Goal: Transaction & Acquisition: Purchase product/service

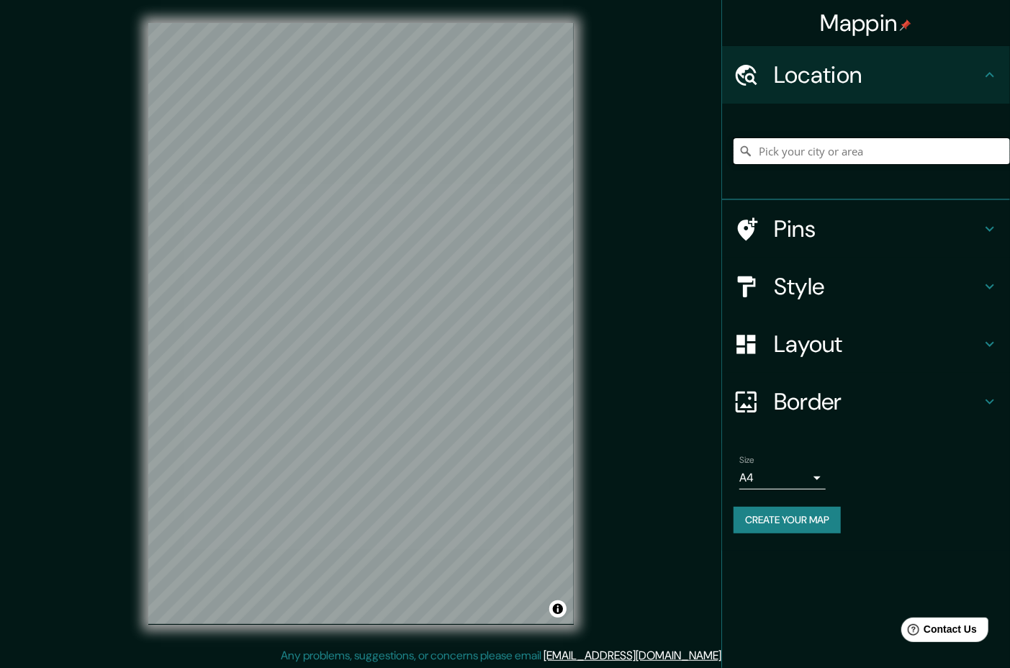
click at [786, 164] on input "Pick your city or area" at bounding box center [872, 151] width 277 height 26
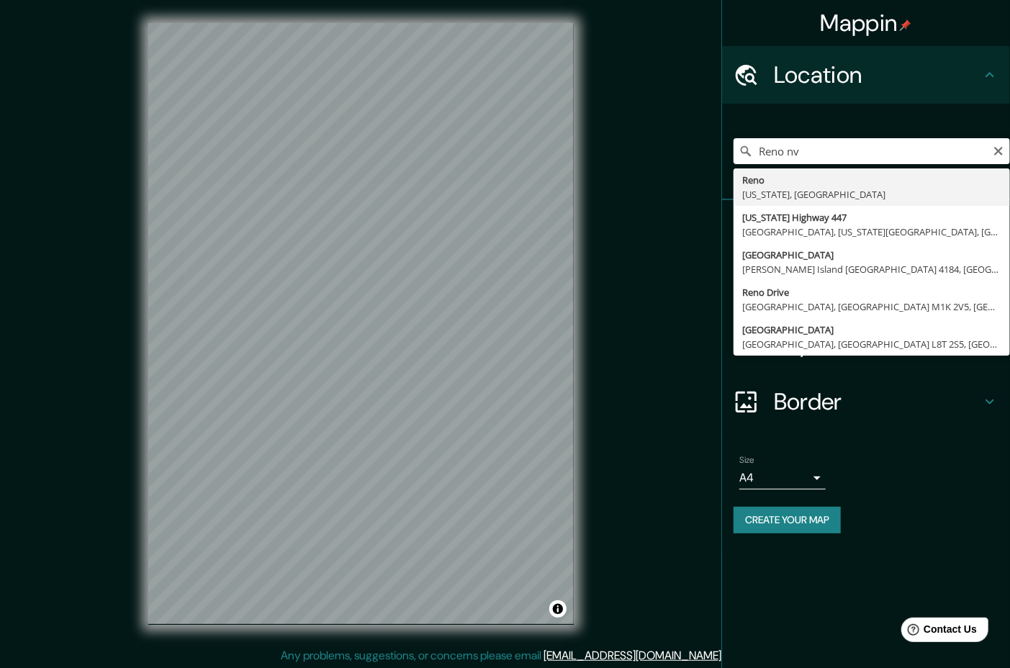
type input "[GEOGRAPHIC_DATA], [US_STATE], [GEOGRAPHIC_DATA]"
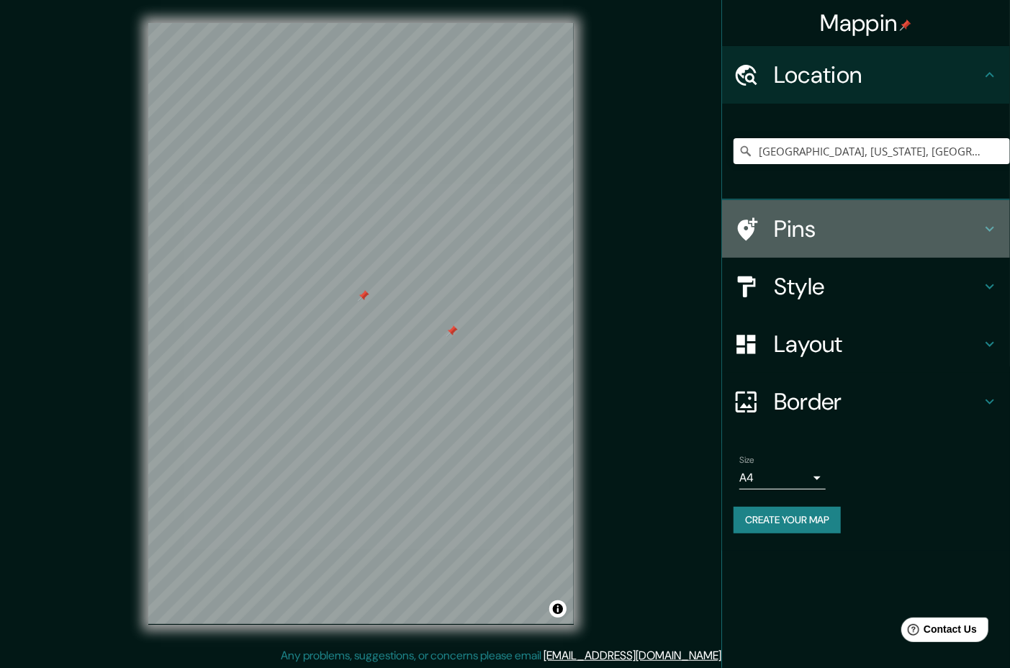
click at [985, 238] on icon at bounding box center [990, 228] width 17 height 17
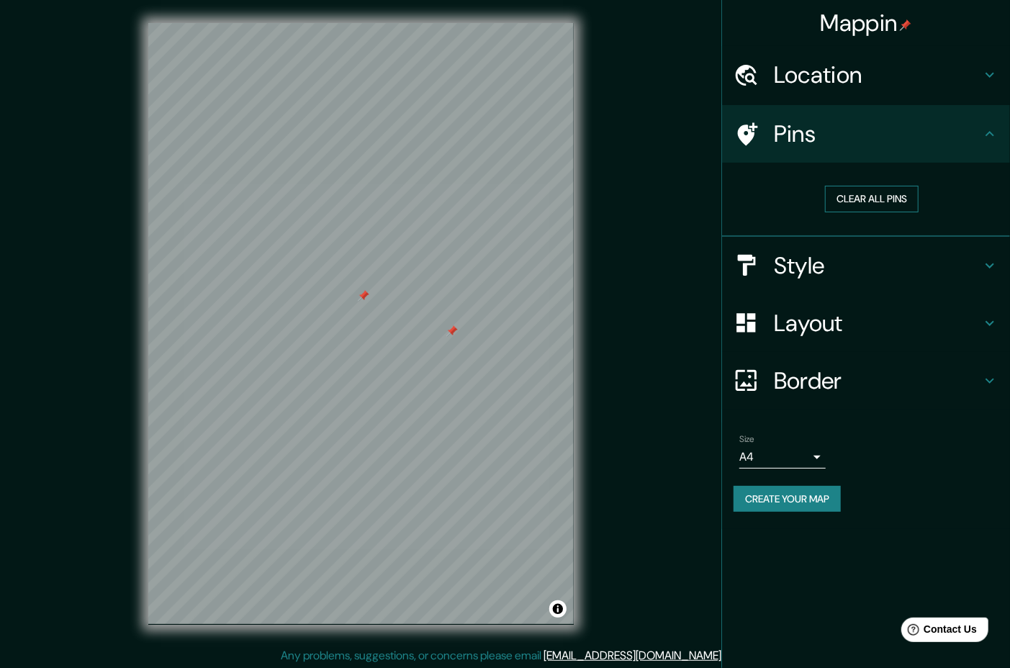
click at [905, 212] on button "Clear all pins" at bounding box center [872, 199] width 94 height 27
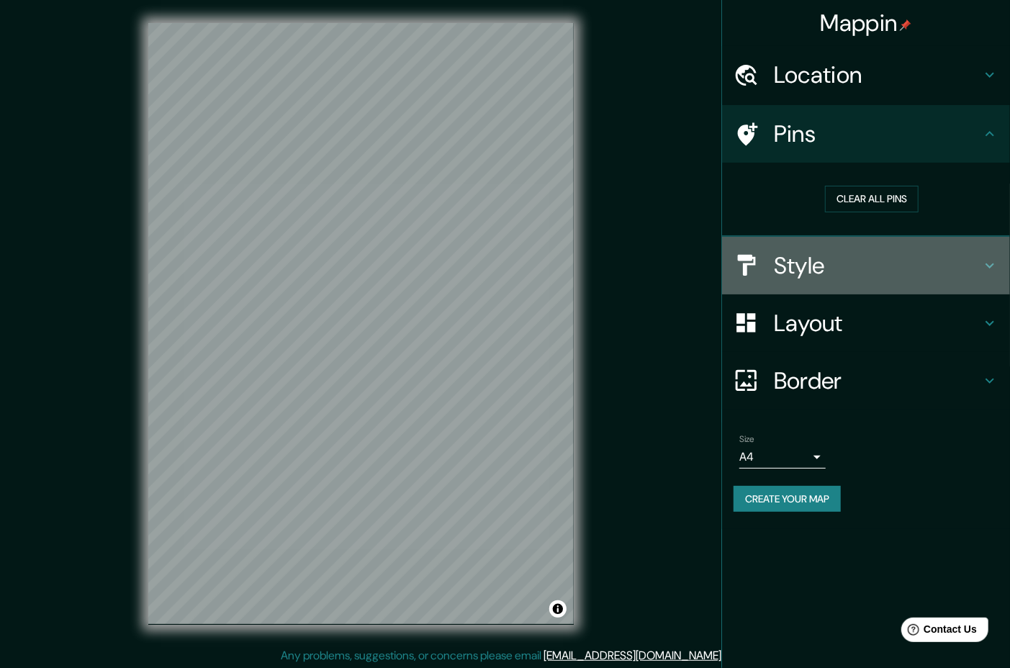
click at [982, 274] on icon at bounding box center [990, 265] width 17 height 17
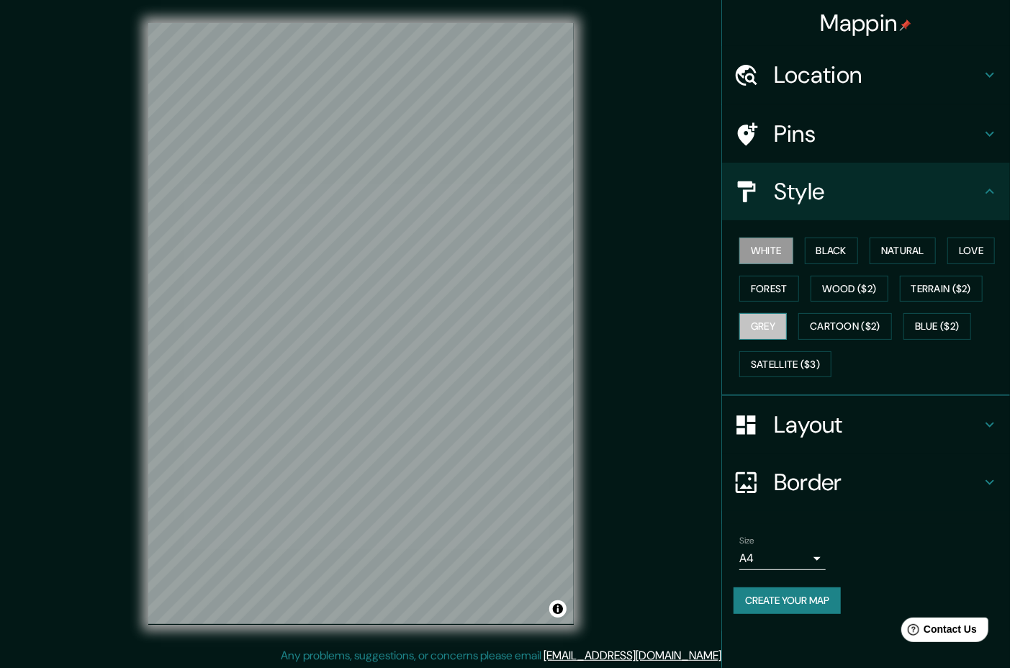
click at [787, 340] on button "Grey" at bounding box center [764, 326] width 48 height 27
click at [799, 302] on button "Forest" at bounding box center [770, 289] width 60 height 27
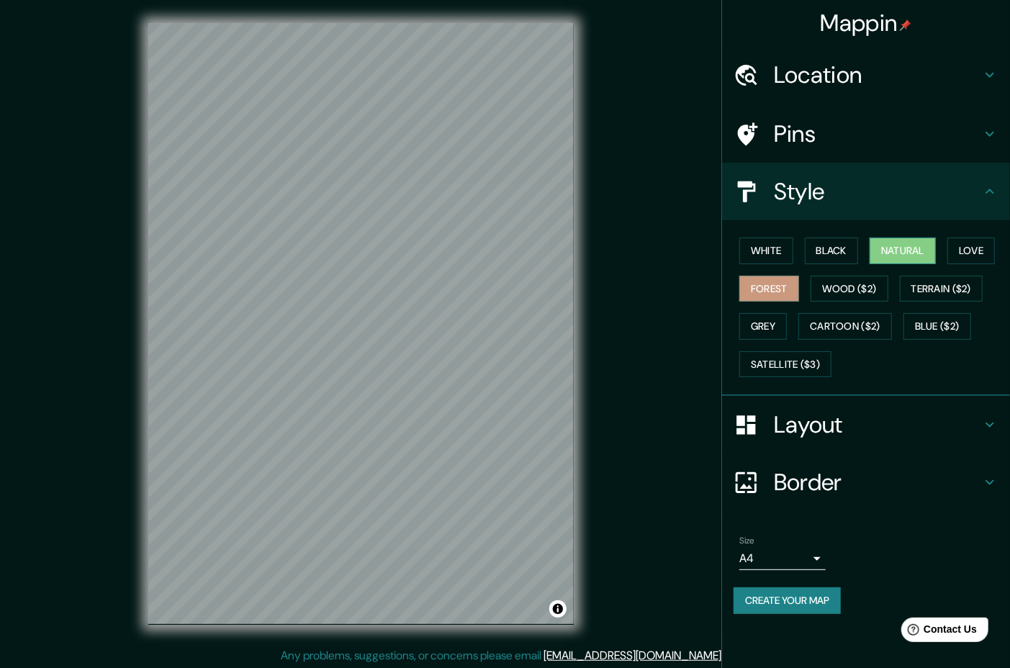
click at [903, 264] on button "Natural" at bounding box center [903, 251] width 66 height 27
click at [169, 23] on div at bounding box center [361, 23] width 426 height 0
click at [174, 501] on div at bounding box center [172, 496] width 12 height 12
click at [185, 23] on div at bounding box center [361, 23] width 426 height 0
click at [948, 264] on button "Love" at bounding box center [972, 251] width 48 height 27
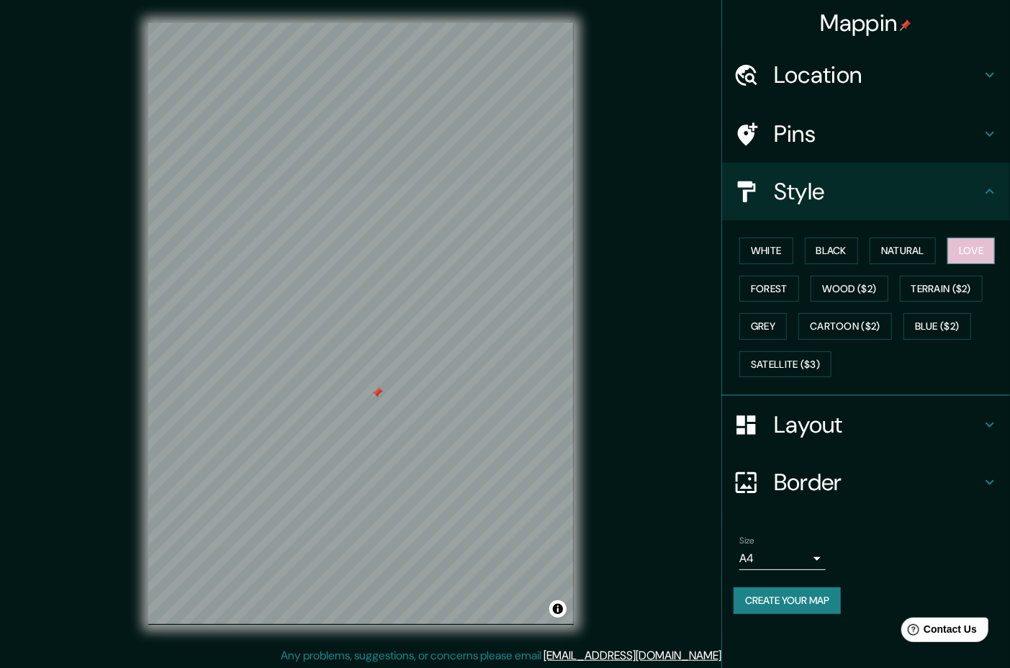
click at [948, 264] on button "Love" at bounding box center [972, 251] width 48 height 27
click at [799, 302] on button "Forest" at bounding box center [770, 289] width 60 height 27
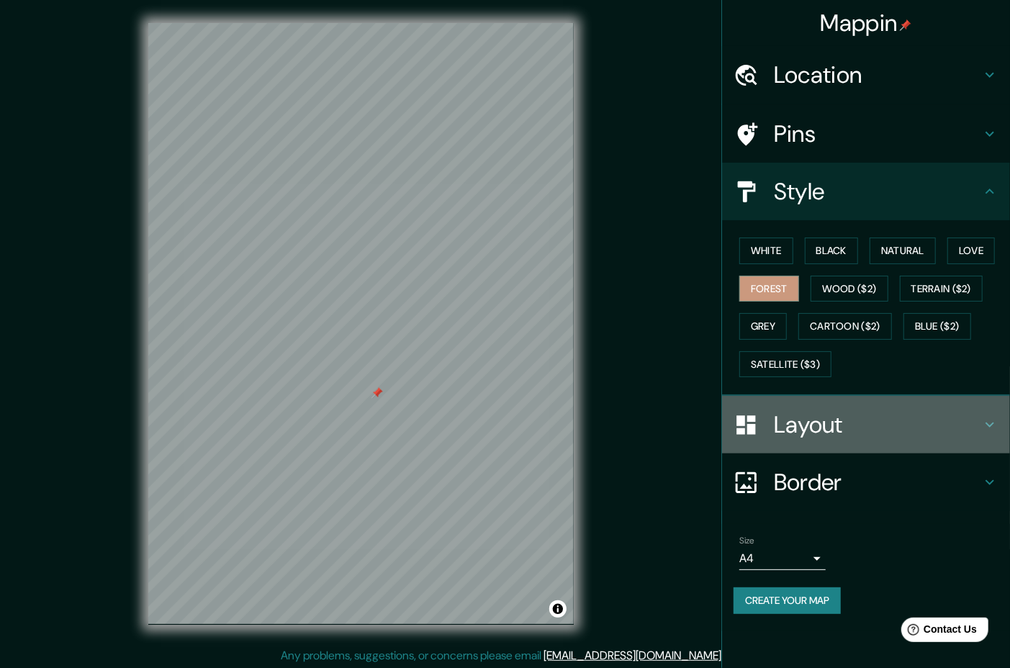
click at [982, 434] on icon at bounding box center [990, 424] width 17 height 17
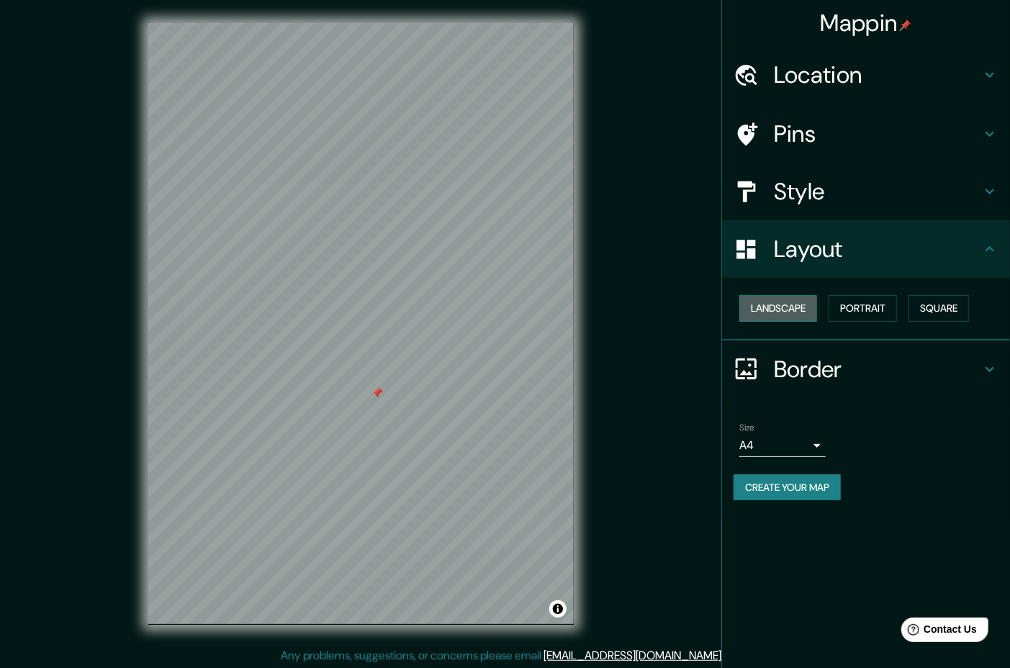
click at [781, 322] on button "Landscape" at bounding box center [779, 308] width 78 height 27
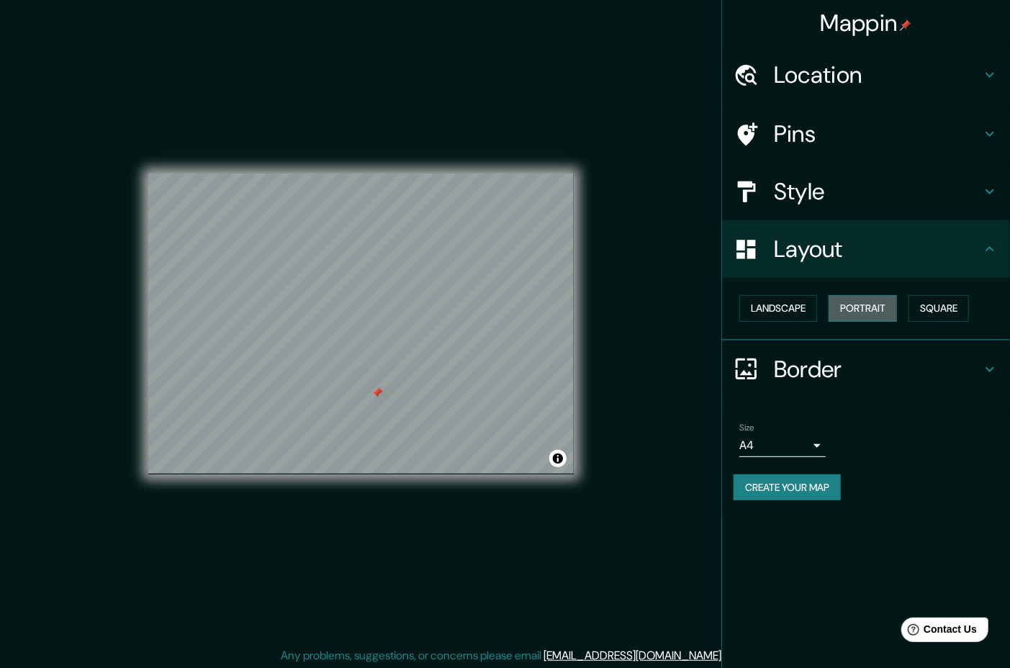
click at [893, 322] on button "Portrait" at bounding box center [863, 308] width 68 height 27
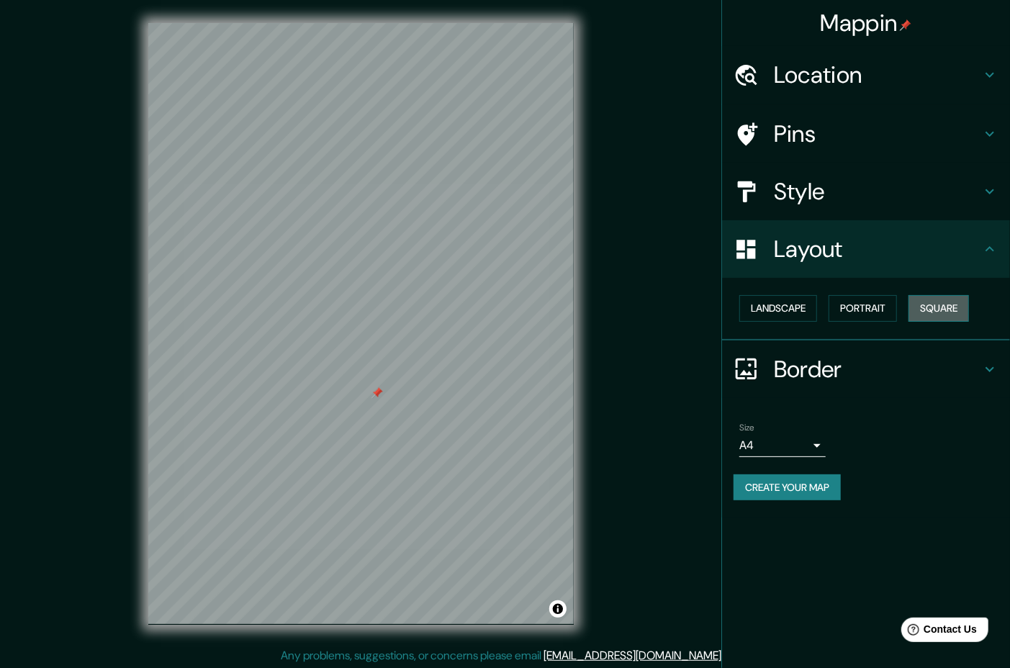
click at [909, 322] on button "Square" at bounding box center [939, 308] width 60 height 27
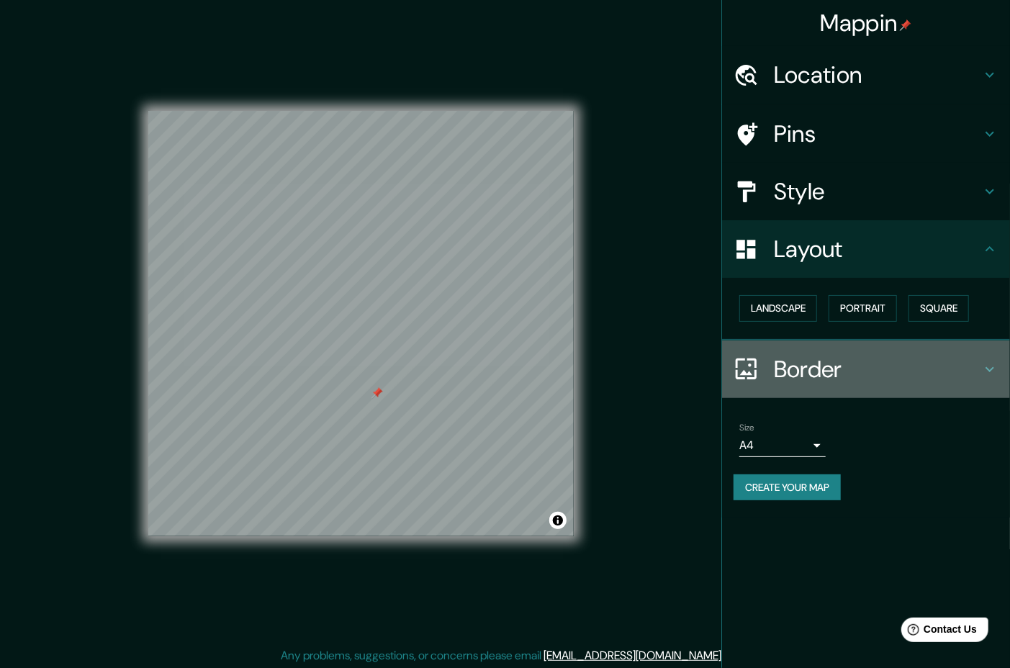
click at [982, 378] on icon at bounding box center [990, 369] width 17 height 17
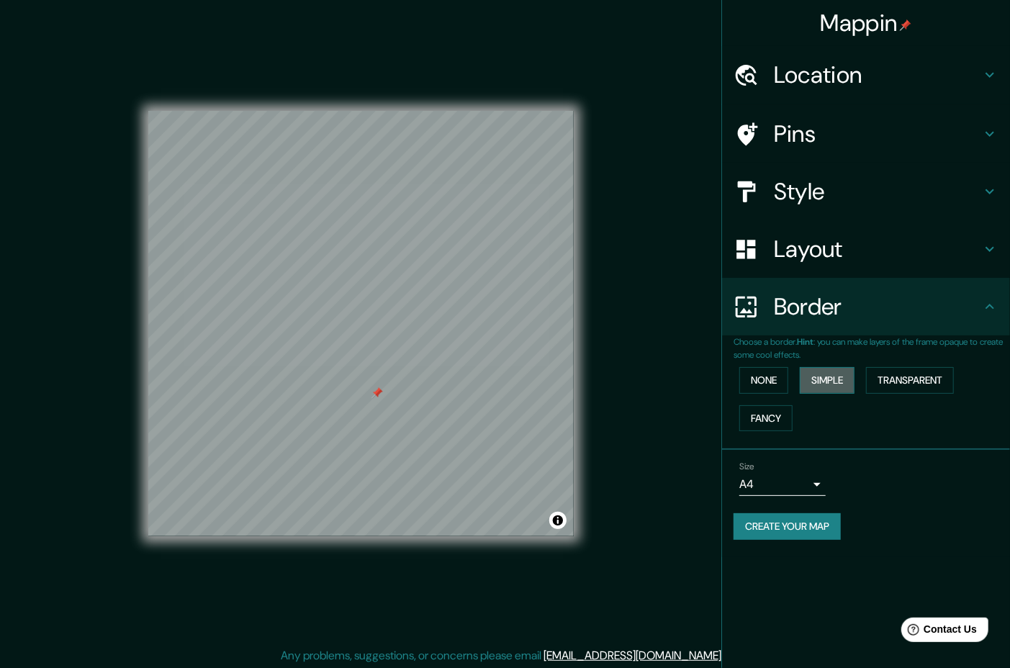
click at [841, 394] on button "Simple" at bounding box center [827, 380] width 55 height 27
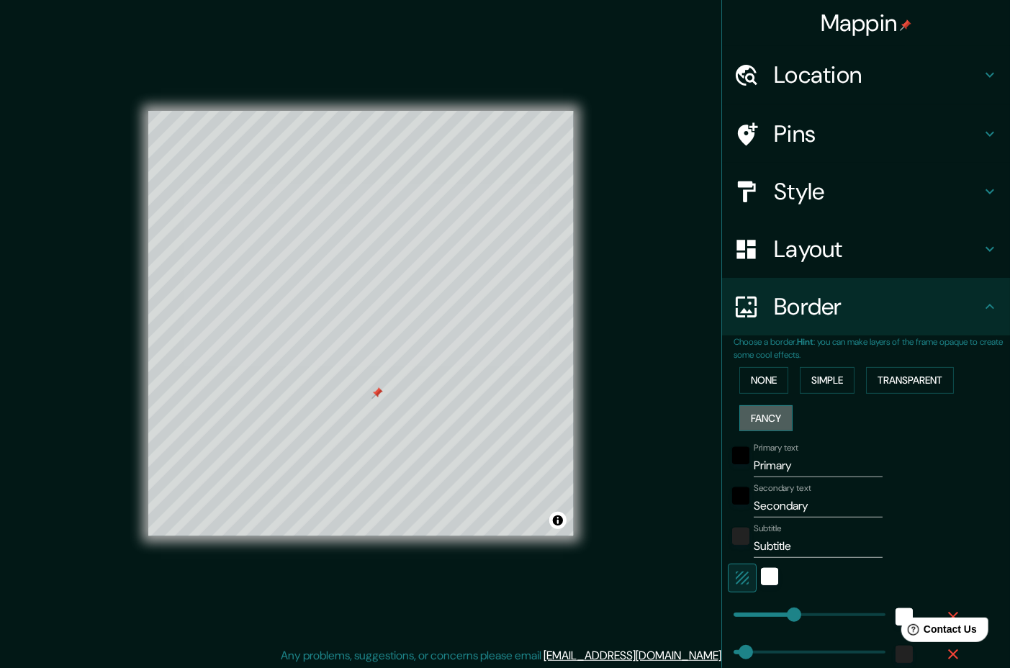
click at [754, 432] on button "Fancy" at bounding box center [766, 418] width 53 height 27
click at [775, 432] on button "Fancy" at bounding box center [766, 418] width 53 height 27
type input "47"
type input "24"
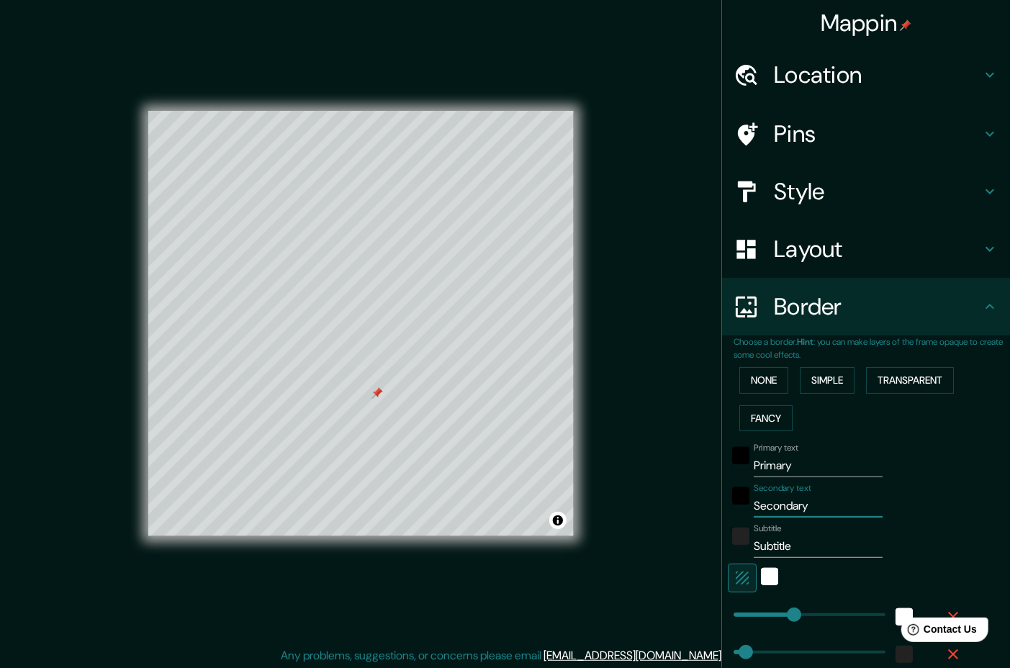
click at [781, 518] on input "Secondary" at bounding box center [818, 506] width 129 height 23
click at [944, 394] on button "Transparent" at bounding box center [910, 380] width 88 height 27
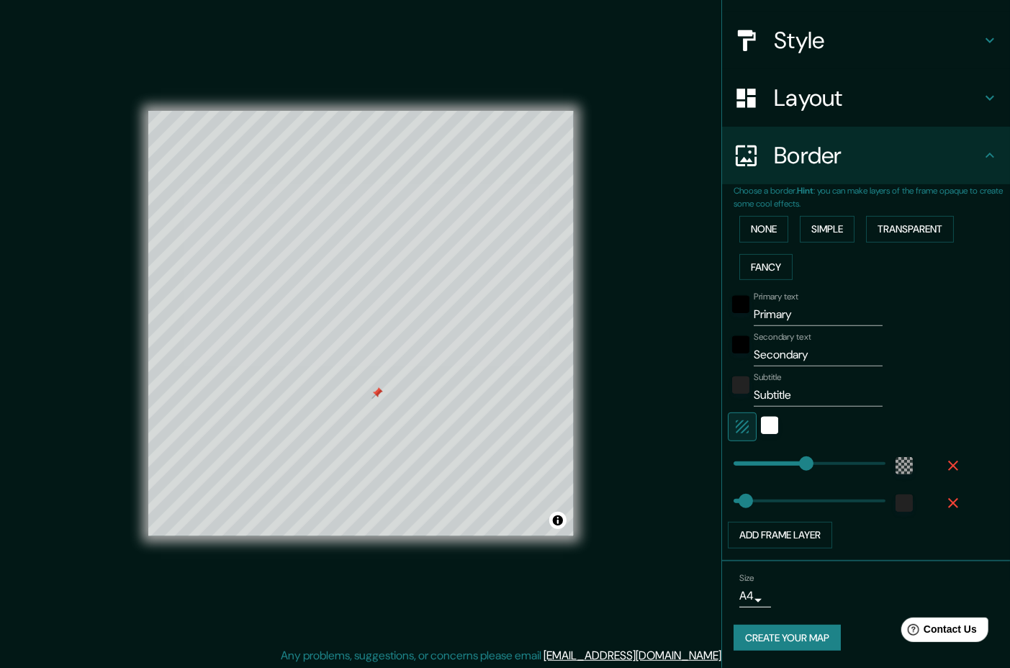
scroll to position [262, 0]
type input "590"
drag, startPoint x: 792, startPoint y: 442, endPoint x: 875, endPoint y: 433, distance: 83.4
type input "47"
type input "116"
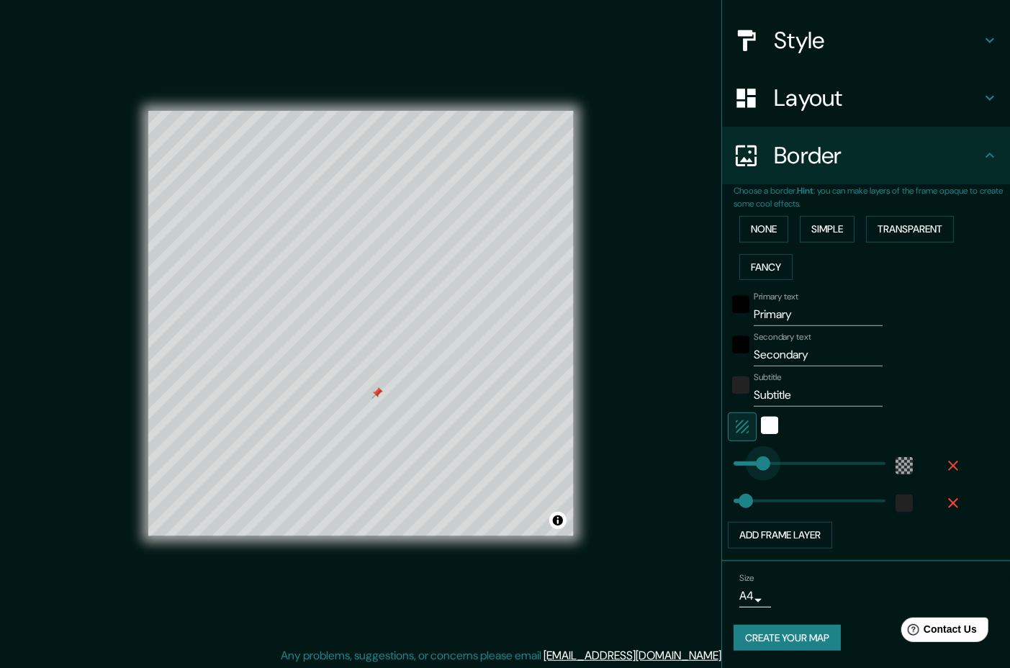
drag, startPoint x: 868, startPoint y: 444, endPoint x: 750, endPoint y: 437, distance: 117.6
type input "307"
drag, startPoint x: 731, startPoint y: 485, endPoint x: 800, endPoint y: 488, distance: 69.2
type input "49"
drag, startPoint x: 800, startPoint y: 490, endPoint x: 733, endPoint y: 483, distance: 67.3
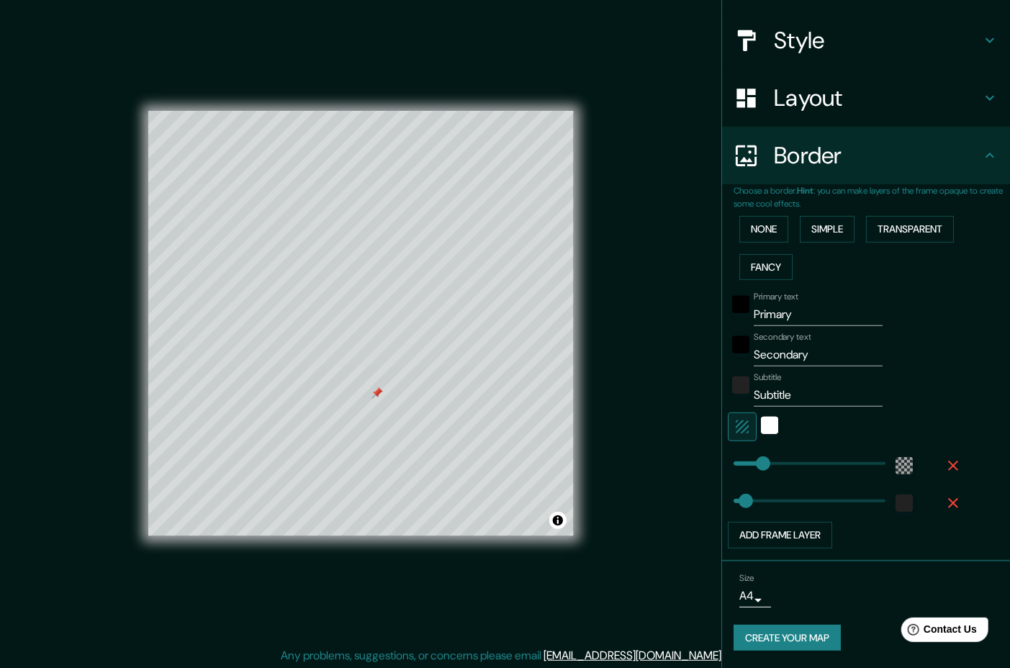
click at [748, 598] on body "Mappin Location [GEOGRAPHIC_DATA], [US_STATE], [GEOGRAPHIC_DATA] Pins Style Lay…" at bounding box center [505, 334] width 1010 height 668
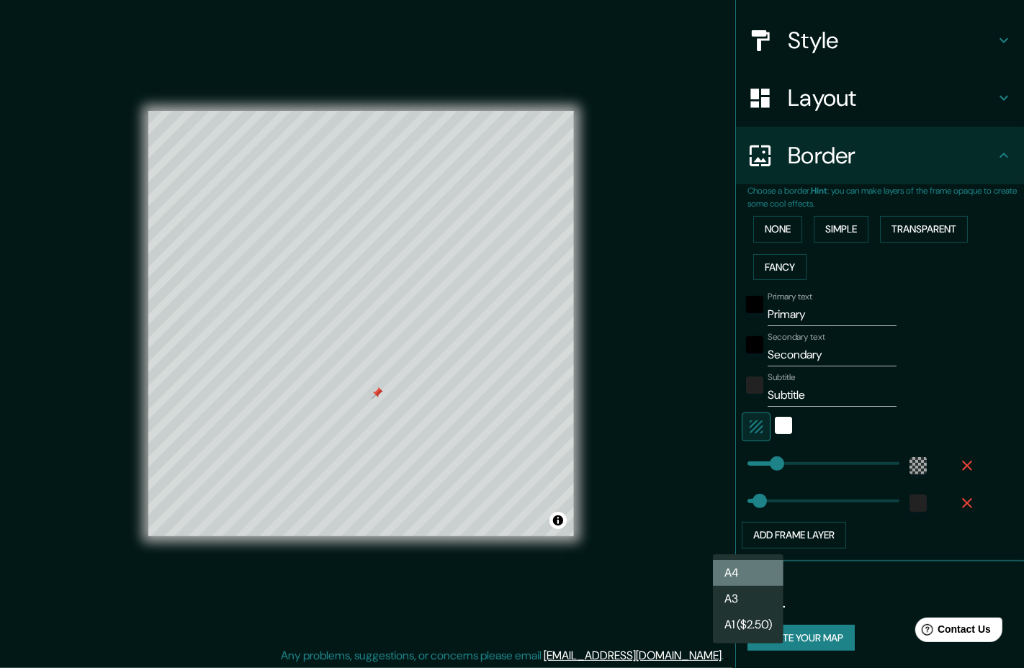
click at [757, 573] on li "A4" at bounding box center [748, 573] width 71 height 26
click at [754, 588] on body "Mappin Location [GEOGRAPHIC_DATA], [US_STATE], [GEOGRAPHIC_DATA] Pins Style Lay…" at bounding box center [512, 334] width 1024 height 668
click at [753, 606] on li "A3" at bounding box center [748, 599] width 71 height 26
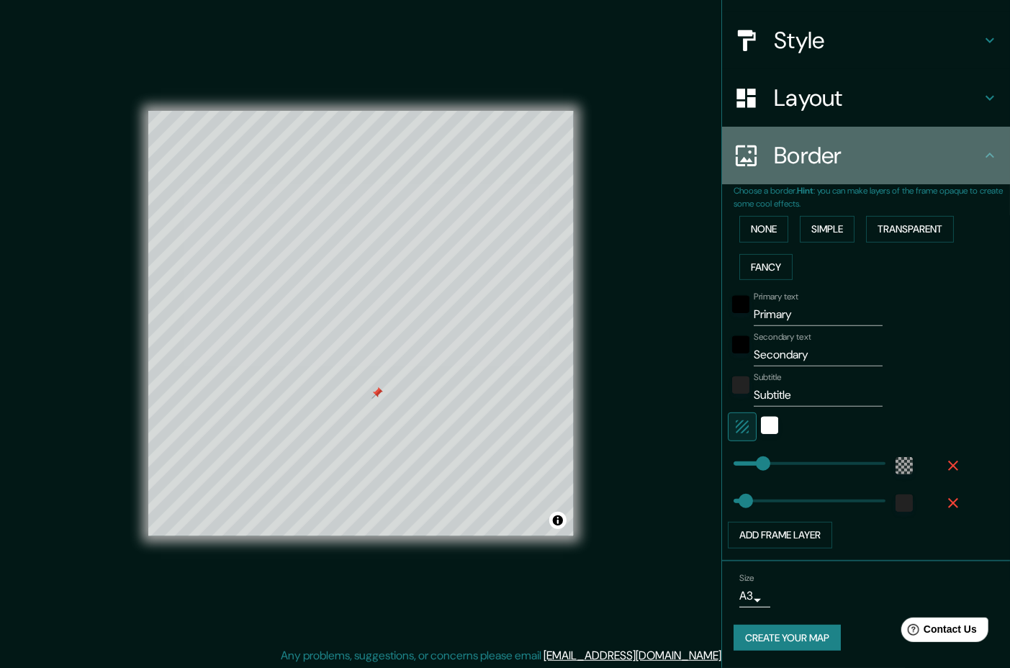
click at [961, 141] on h4 "Border" at bounding box center [877, 155] width 207 height 29
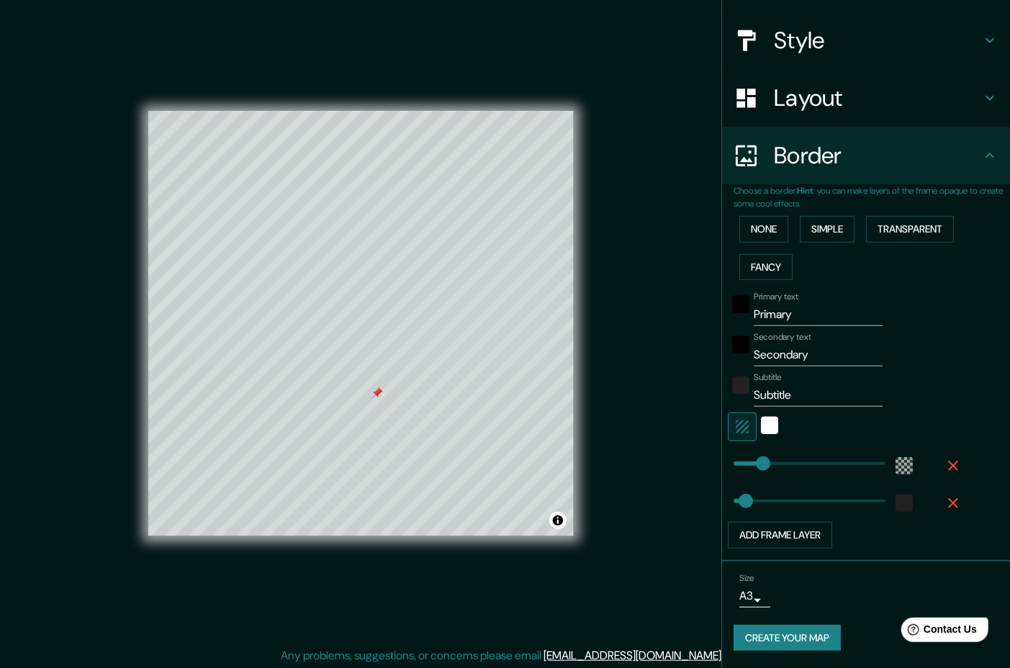
click at [982, 147] on icon at bounding box center [990, 155] width 17 height 17
click at [918, 216] on button "Transparent" at bounding box center [910, 229] width 88 height 27
drag, startPoint x: 766, startPoint y: 292, endPoint x: 775, endPoint y: 292, distance: 8.6
click at [768, 303] on input "Primary" at bounding box center [818, 314] width 129 height 23
click at [817, 303] on input "Primary" at bounding box center [818, 314] width 129 height 23
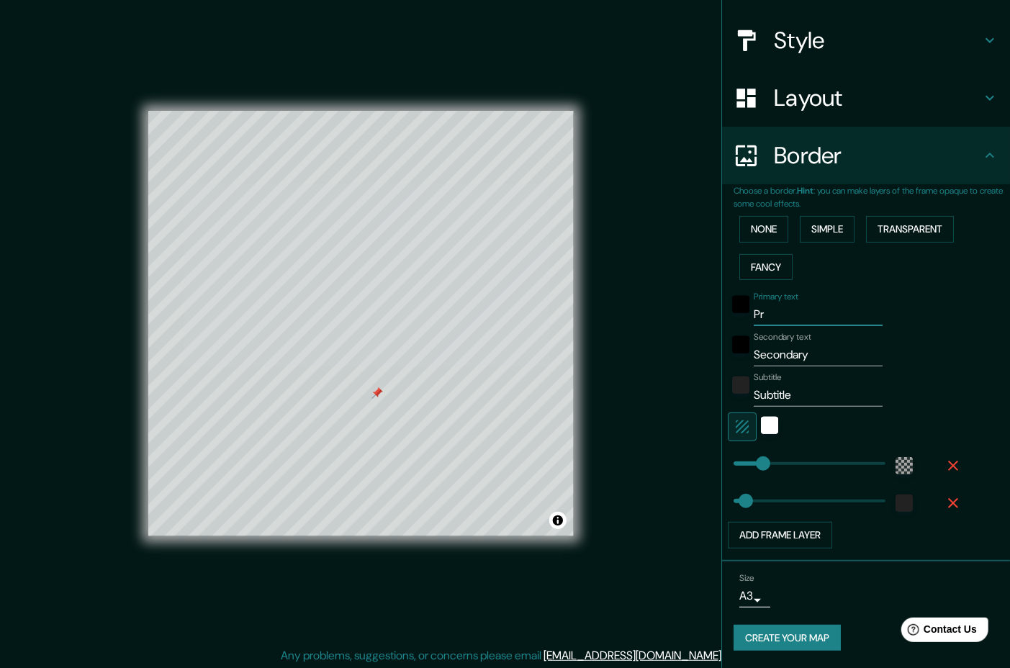
type input "P"
type input "Reno [US_STATE]"
click at [784, 344] on input "Secondary" at bounding box center [818, 355] width 129 height 23
click at [318, 504] on div at bounding box center [316, 499] width 12 height 12
click at [754, 344] on input "Secondary" at bounding box center [818, 355] width 129 height 23
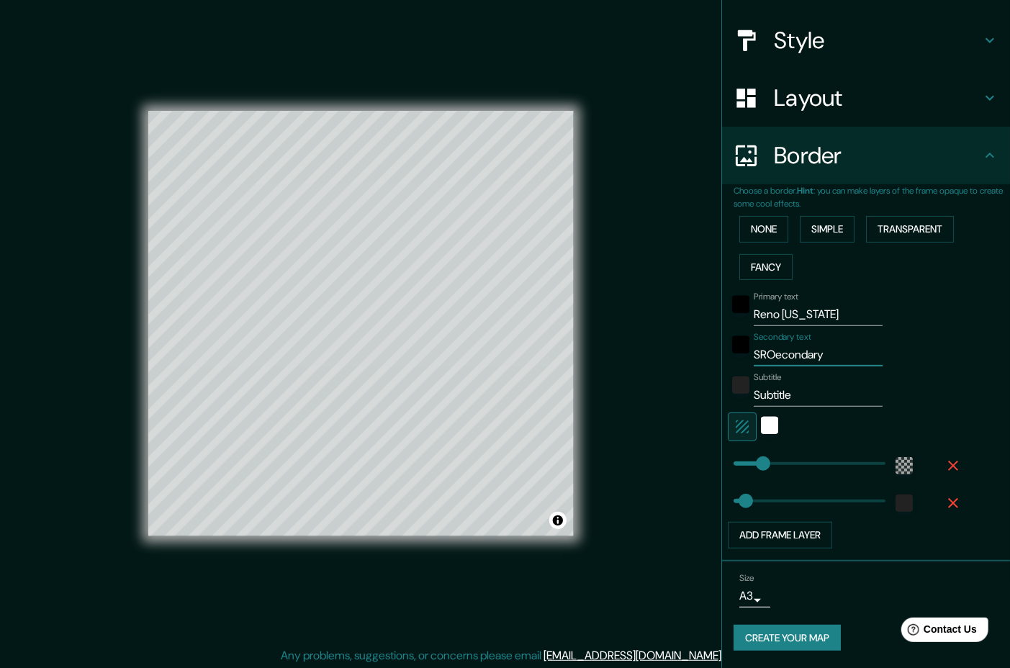
click at [825, 344] on input "SROecondary" at bounding box center [818, 355] width 129 height 23
click at [833, 344] on input "SROecondary" at bounding box center [818, 355] width 129 height 23
click at [786, 344] on input "SROecondary" at bounding box center [818, 355] width 129 height 23
drag, startPoint x: 774, startPoint y: 328, endPoint x: 733, endPoint y: 325, distance: 41.2
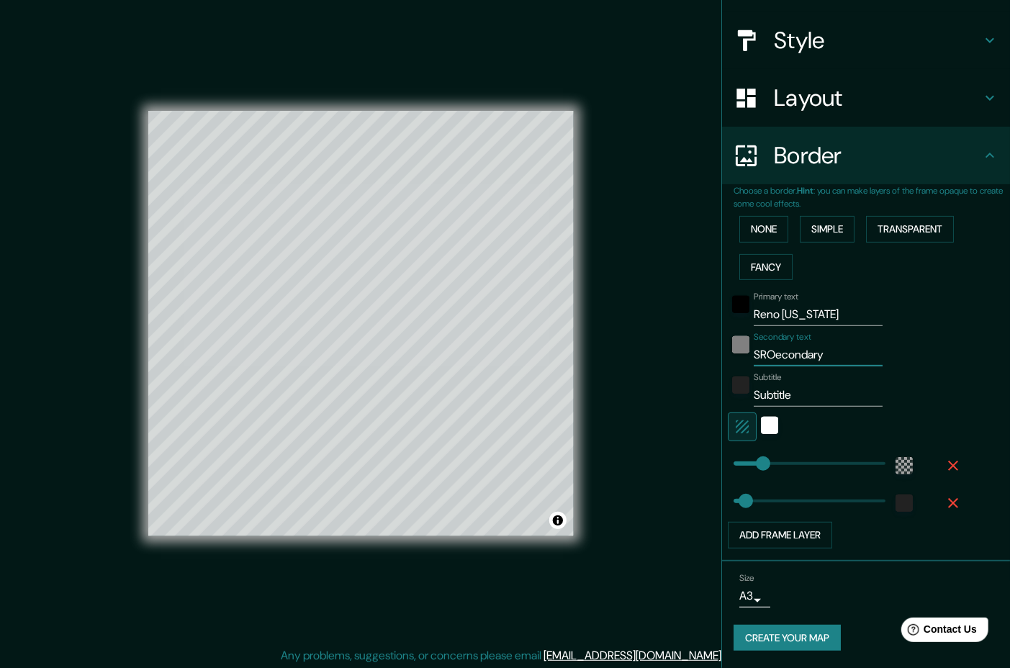
click at [732, 332] on div "Secondary text SROecondary" at bounding box center [846, 349] width 236 height 35
drag, startPoint x: 808, startPoint y: 328, endPoint x: 767, endPoint y: 327, distance: 41.1
click at [788, 344] on input "condary" at bounding box center [818, 355] width 129 height 23
click at [730, 332] on div "Secondary text condary" at bounding box center [846, 349] width 236 height 35
drag, startPoint x: 717, startPoint y: 327, endPoint x: 704, endPoint y: 341, distance: 18.9
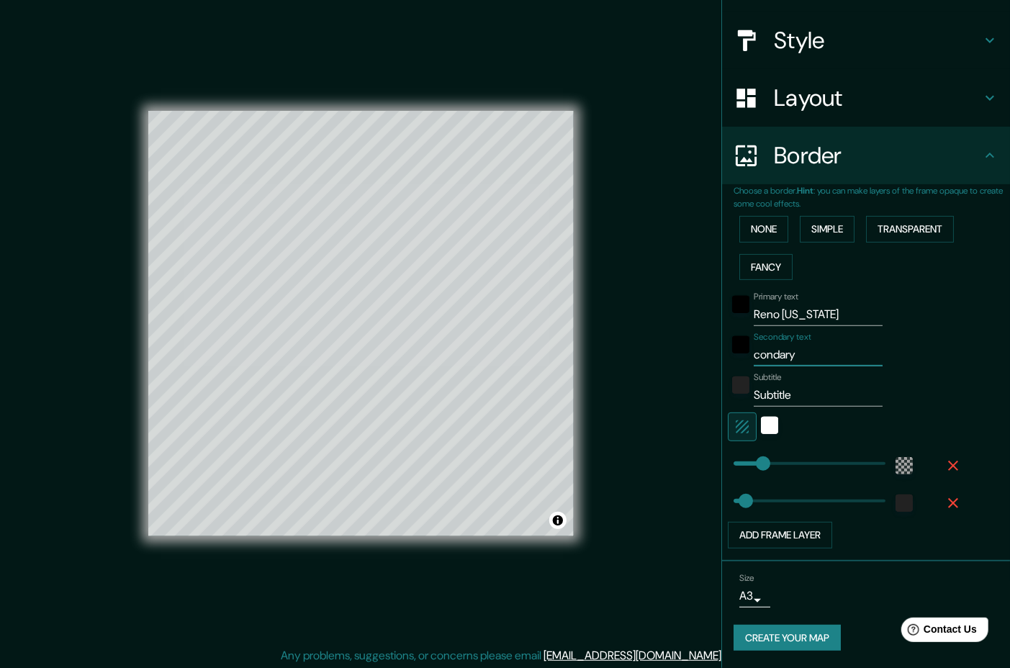
click at [722, 328] on div "Choose a border. Hint : you can make layers of the frame opaque to create some …" at bounding box center [866, 372] width 288 height 377
drag, startPoint x: 800, startPoint y: 329, endPoint x: 812, endPoint y: 344, distance: 18.9
click at [802, 344] on input "condary" at bounding box center [818, 355] width 129 height 23
type input "c"
click at [819, 344] on input "[PERSON_NAME] Dr" at bounding box center [818, 355] width 129 height 23
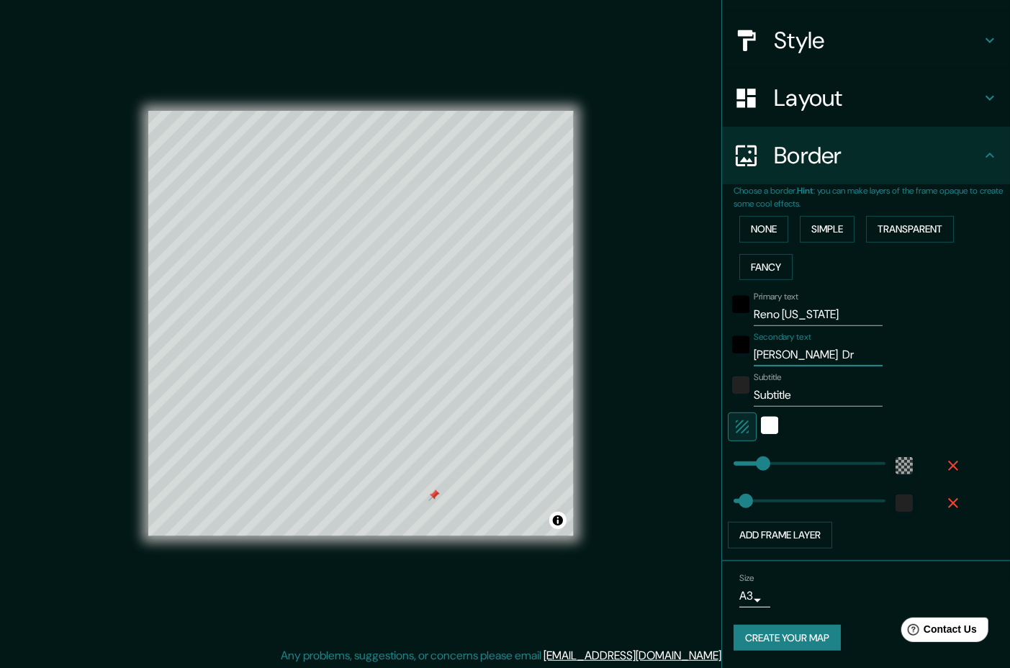
click at [819, 344] on input "[PERSON_NAME] Dr" at bounding box center [818, 355] width 129 height 23
click at [861, 344] on input "[PERSON_NAME] Dr [PERSON_NAME]" at bounding box center [818, 355] width 129 height 23
type input "[PERSON_NAME] Dr Corner Parcel"
click at [764, 384] on input "Subtitle" at bounding box center [818, 395] width 129 height 23
type input "SubFor Saletitle"
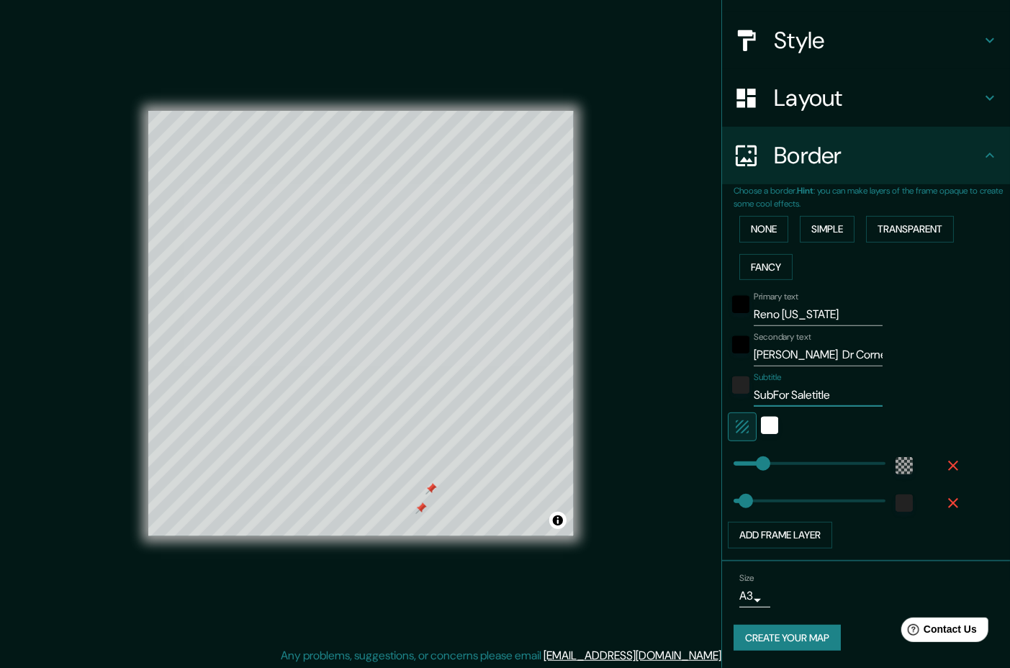
drag, startPoint x: 867, startPoint y: 369, endPoint x: 642, endPoint y: 464, distance: 244.4
click at [728, 373] on div "Subtitle SubFor Saletitle" at bounding box center [846, 389] width 236 height 35
click at [739, 418] on icon "button" at bounding box center [742, 426] width 17 height 17
click at [736, 421] on icon "button" at bounding box center [742, 427] width 13 height 13
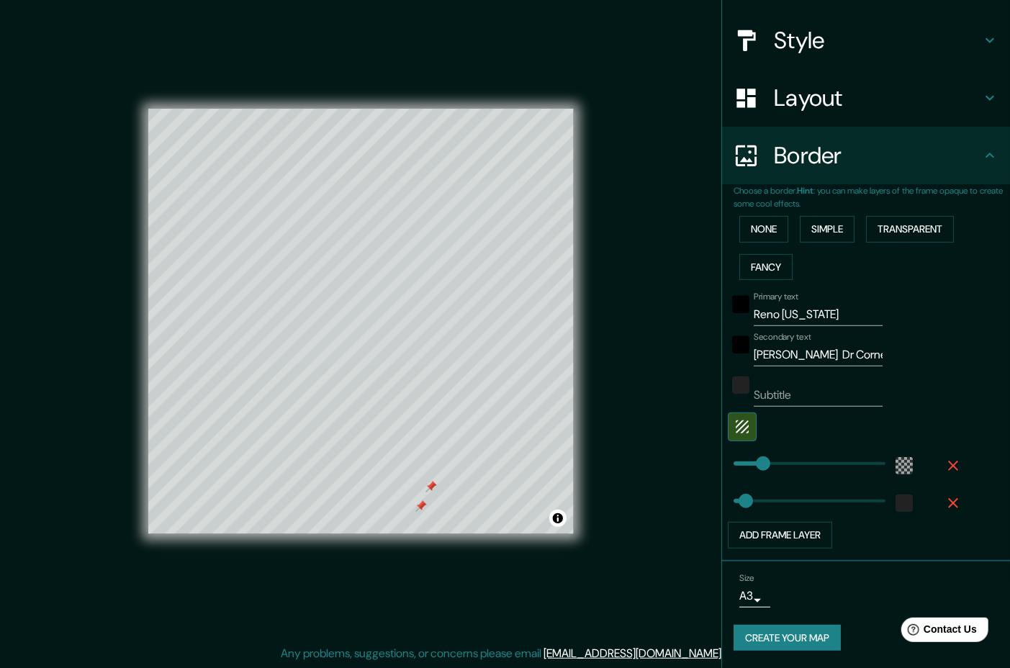
scroll to position [116, 0]
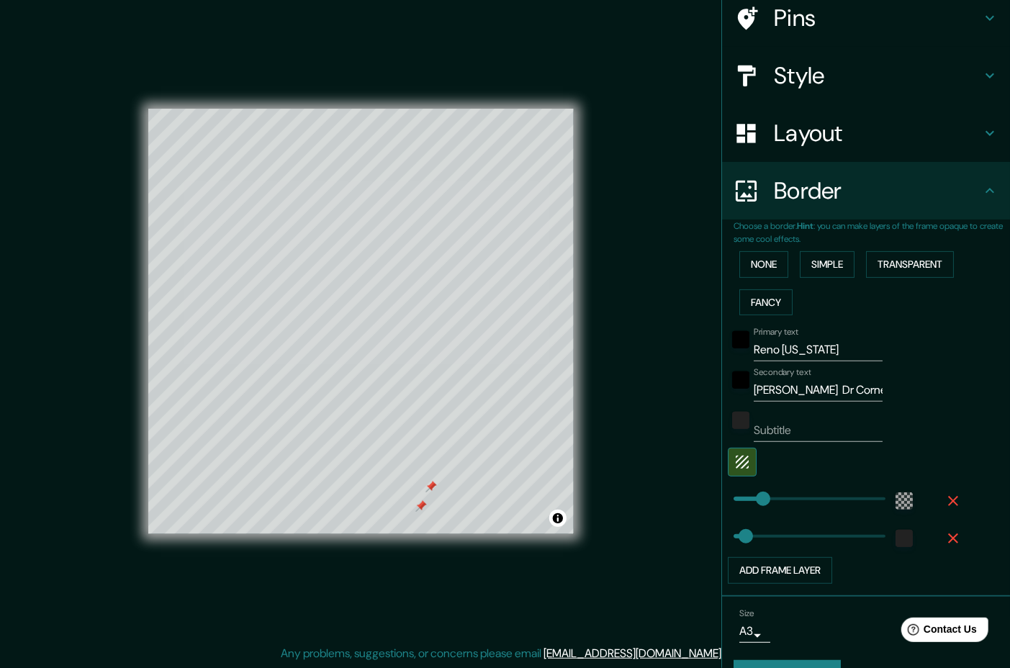
drag, startPoint x: 992, startPoint y: 140, endPoint x: 974, endPoint y: 80, distance: 63.1
click at [974, 80] on ul "Location [GEOGRAPHIC_DATA], [US_STATE], [GEOGRAPHIC_DATA] Pins Style Layout Bor…" at bounding box center [866, 317] width 288 height 774
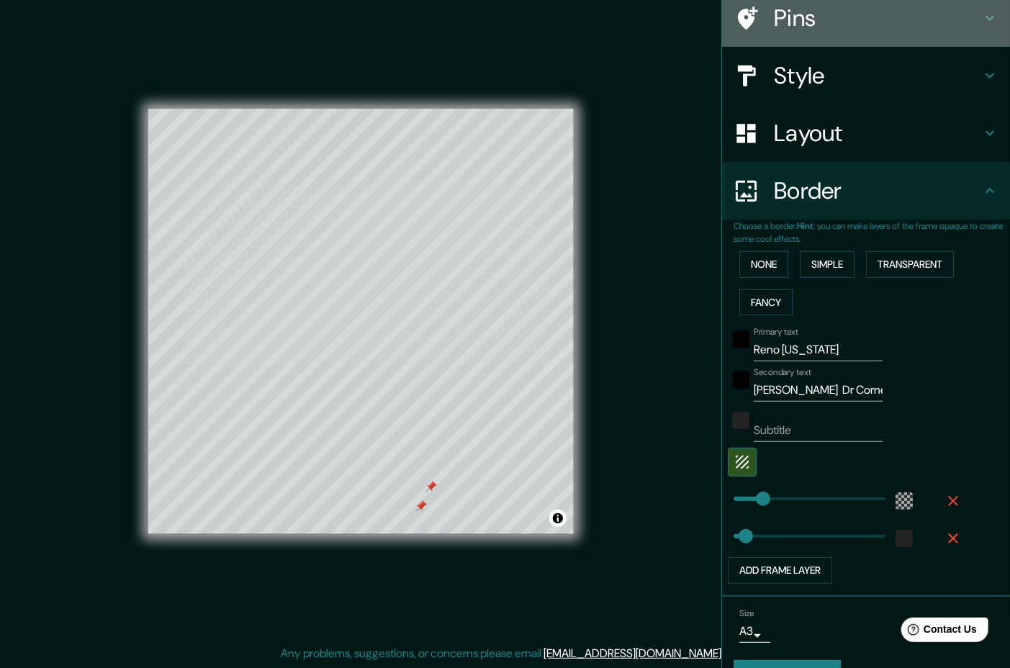
click at [982, 27] on icon at bounding box center [990, 17] width 17 height 17
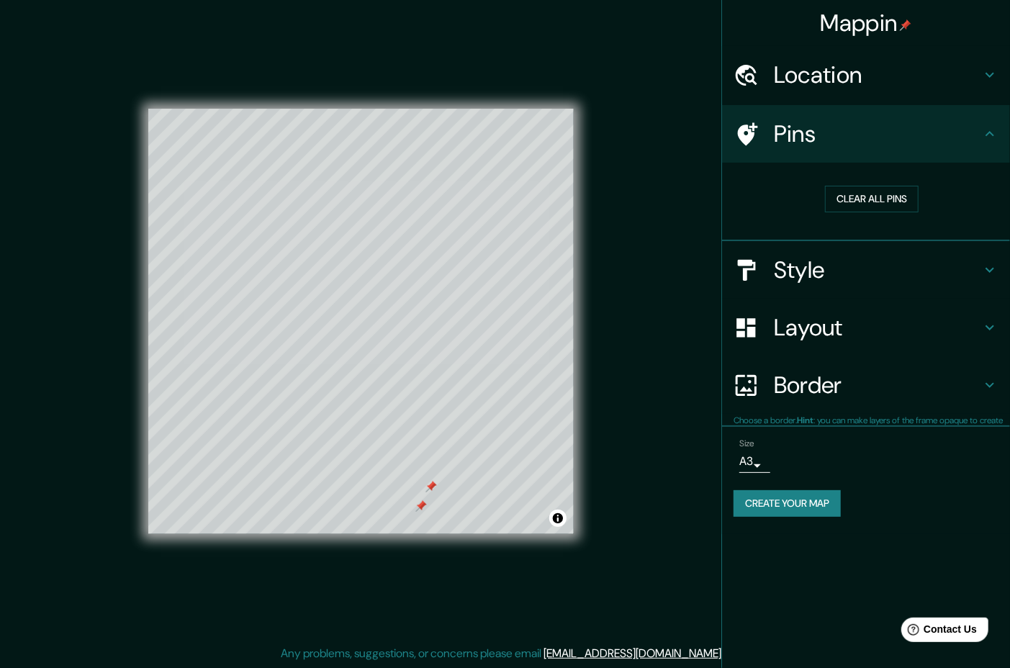
scroll to position [0, 0]
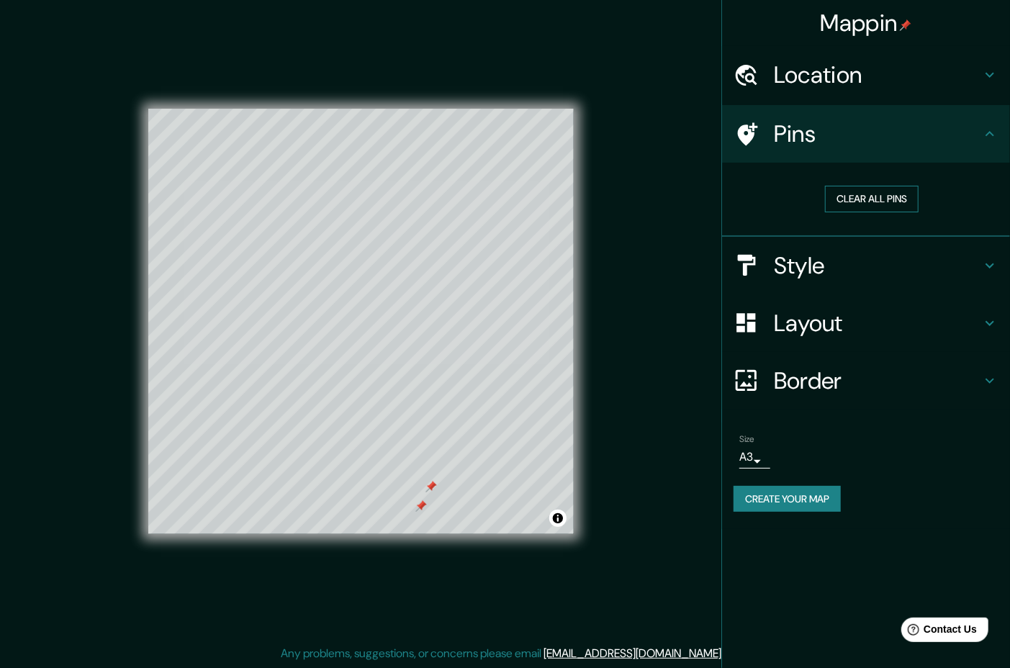
click at [874, 212] on button "Clear all pins" at bounding box center [872, 199] width 94 height 27
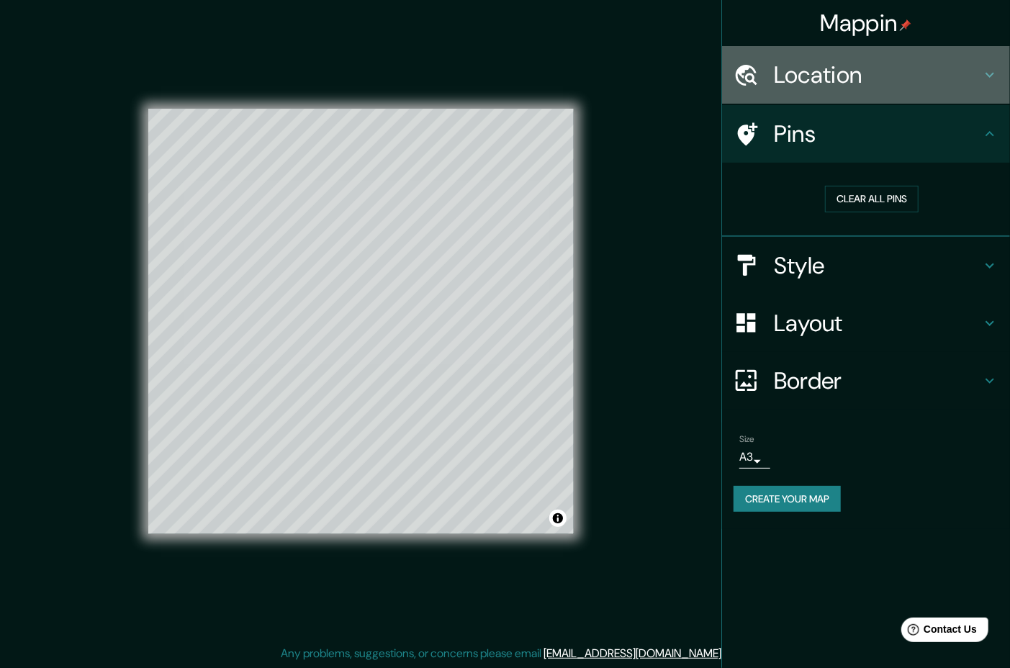
click at [866, 76] on h4 "Location" at bounding box center [877, 74] width 207 height 29
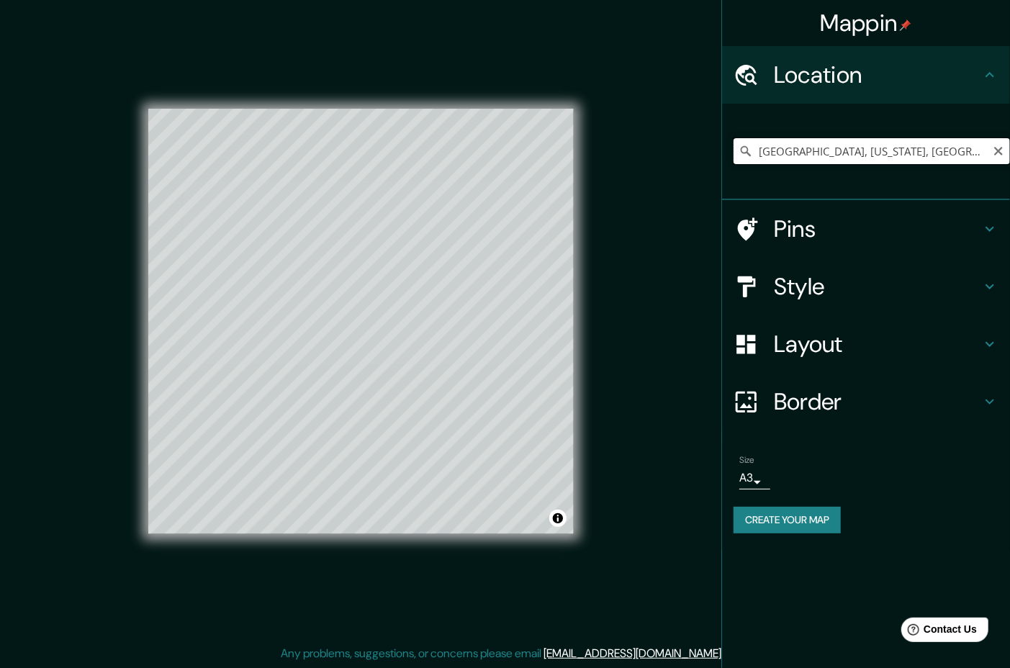
click at [774, 163] on input "[GEOGRAPHIC_DATA], [US_STATE], [GEOGRAPHIC_DATA]" at bounding box center [872, 151] width 277 height 26
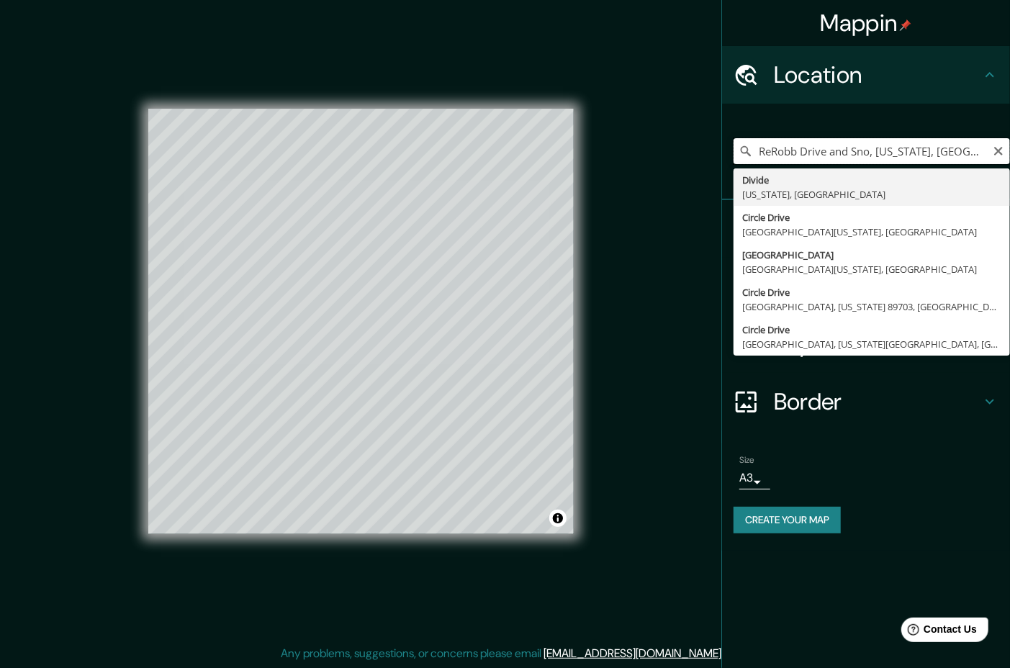
click at [768, 164] on input "ReRobb Drive and Sno, [US_STATE], [GEOGRAPHIC_DATA]" at bounding box center [872, 151] width 277 height 26
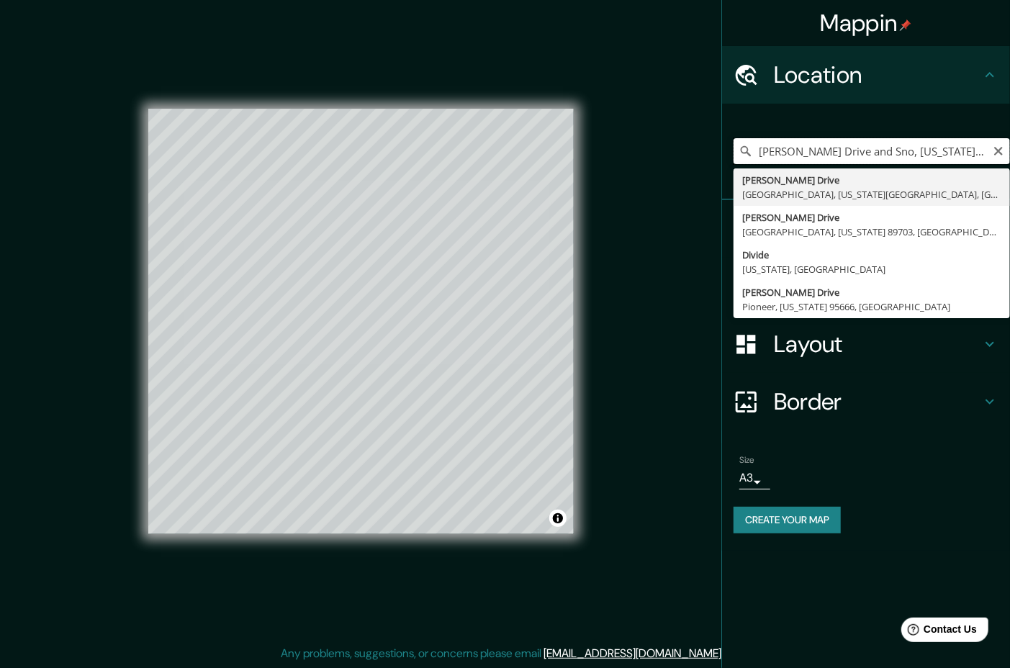
click at [863, 164] on input "[PERSON_NAME] Drive and Sno, [US_STATE], [GEOGRAPHIC_DATA]" at bounding box center [872, 151] width 277 height 26
click at [857, 164] on input "[PERSON_NAME] Drive and Sno, [US_STATE], [GEOGRAPHIC_DATA]" at bounding box center [872, 151] width 277 height 26
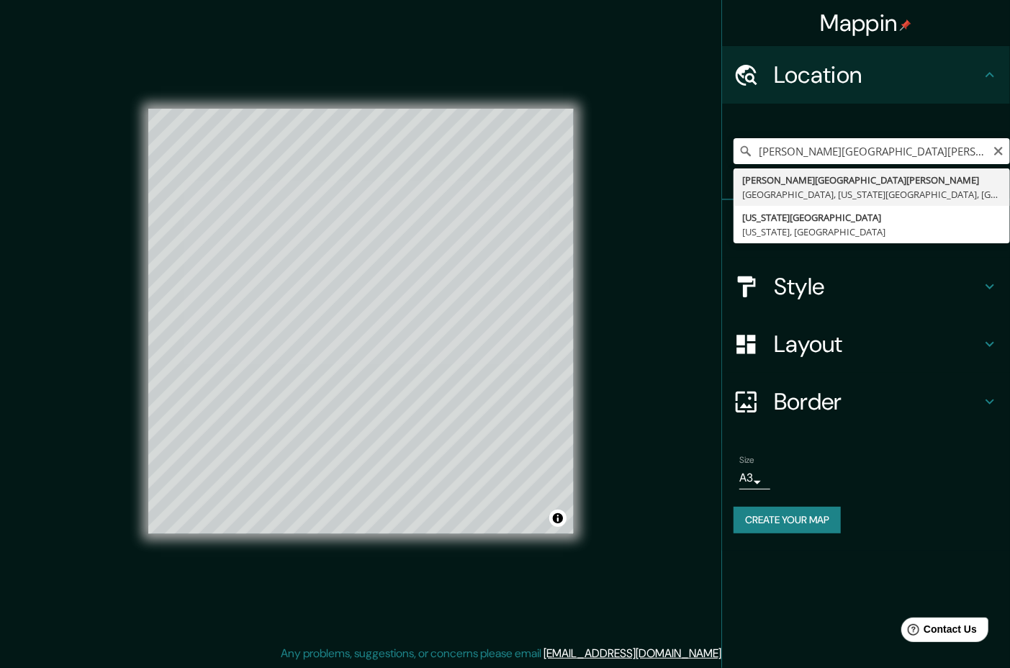
type input "[PERSON_NAME][GEOGRAPHIC_DATA][PERSON_NAME][US_STATE]"
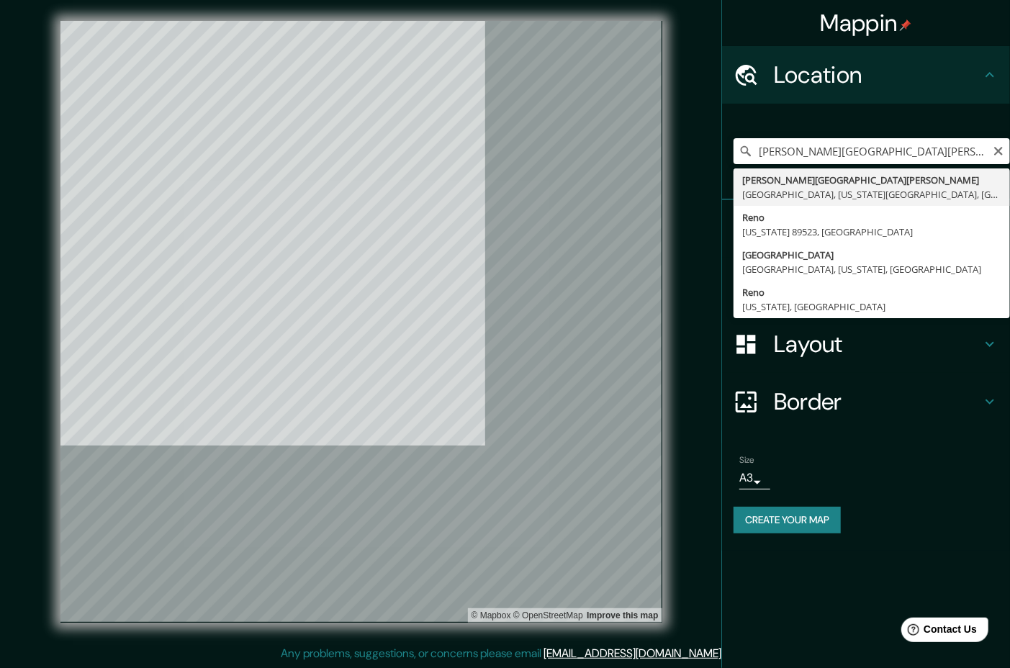
scroll to position [17, 0]
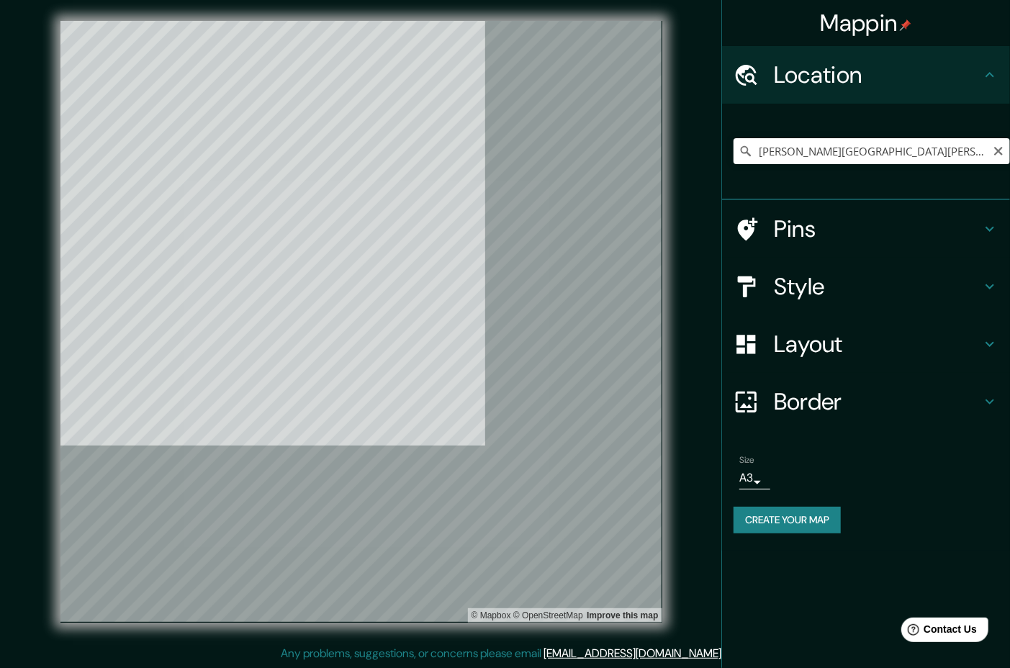
click at [486, 21] on div at bounding box center [361, 21] width 602 height 0
click at [471, 21] on div at bounding box center [361, 21] width 602 height 0
click at [442, 21] on div at bounding box center [361, 21] width 602 height 0
click at [534, 668] on div "Mappin Location [PERSON_NAME][GEOGRAPHIC_DATA][PERSON_NAME][US_STATE][PERSON_NA…" at bounding box center [505, 333] width 1010 height 671
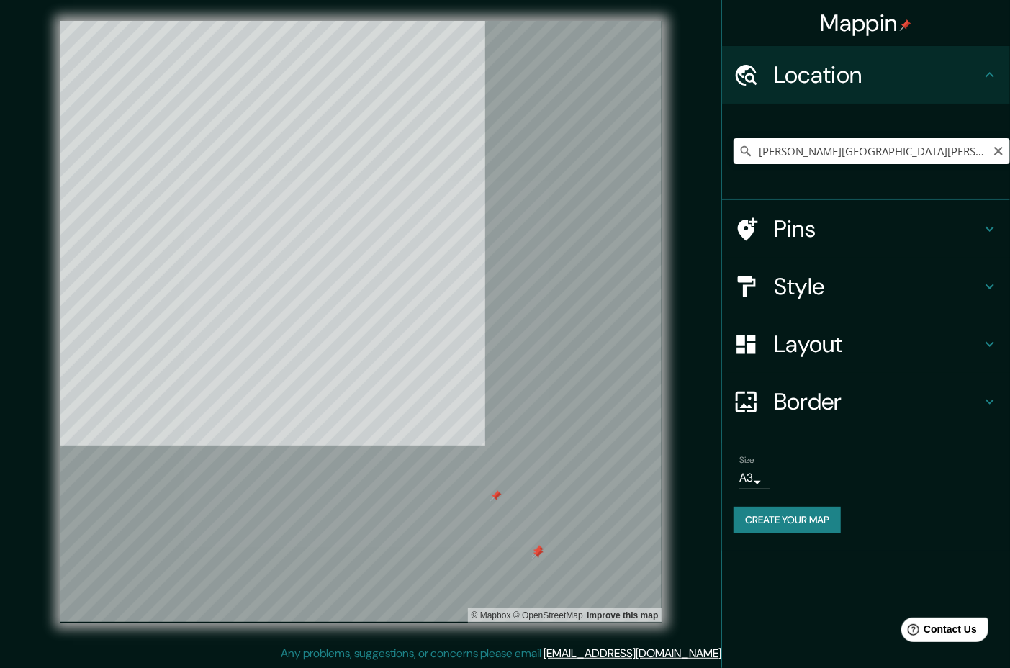
click at [986, 405] on icon at bounding box center [990, 402] width 9 height 5
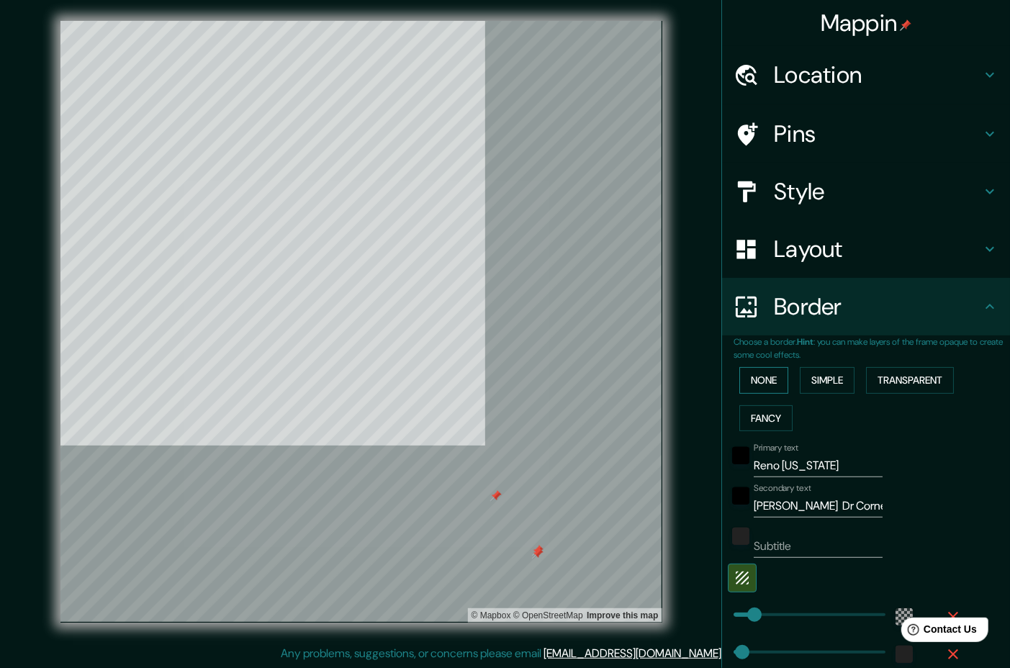
click at [763, 394] on button "None" at bounding box center [764, 380] width 49 height 27
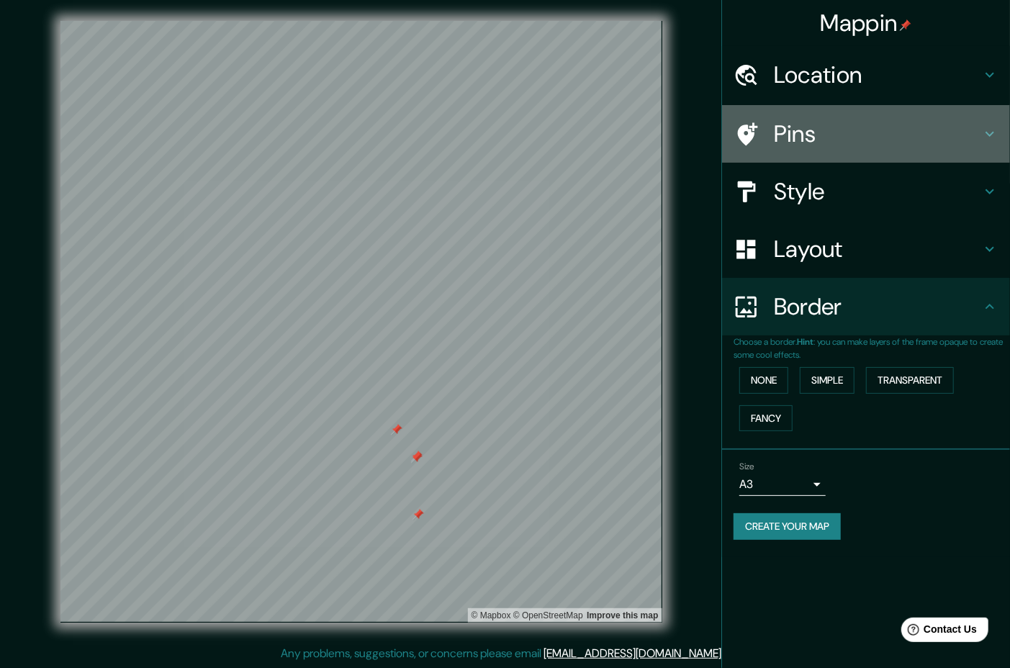
drag, startPoint x: 690, startPoint y: 408, endPoint x: 978, endPoint y: 143, distance: 392.0
click at [982, 143] on icon at bounding box center [990, 133] width 17 height 17
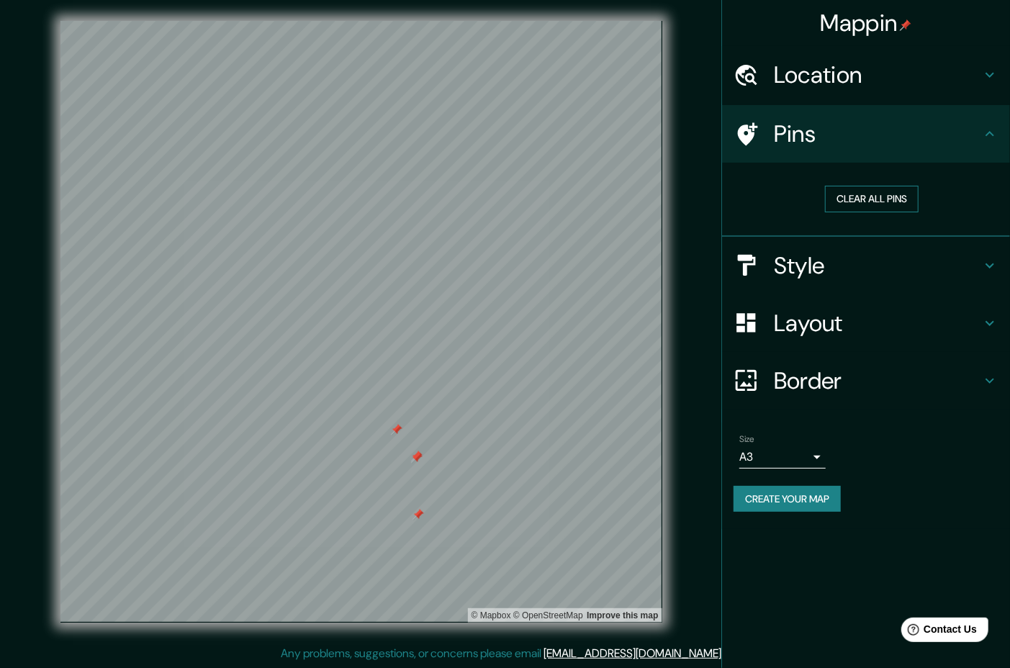
click at [886, 212] on button "Clear all pins" at bounding box center [872, 199] width 94 height 27
click at [902, 80] on h4 "Location" at bounding box center [877, 74] width 207 height 29
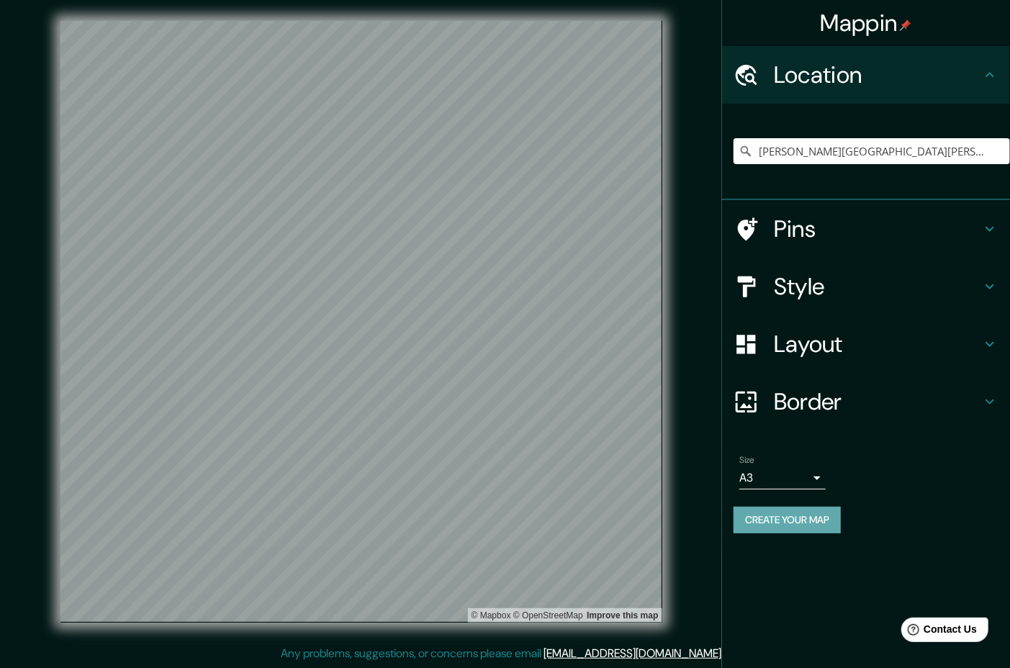
click at [804, 534] on button "Create your map" at bounding box center [787, 520] width 107 height 27
click at [372, 288] on div at bounding box center [378, 293] width 12 height 12
drag, startPoint x: 370, startPoint y: 289, endPoint x: 255, endPoint y: 351, distance: 131.2
click at [255, 354] on div at bounding box center [255, 360] width 12 height 12
click at [982, 238] on icon at bounding box center [990, 228] width 17 height 17
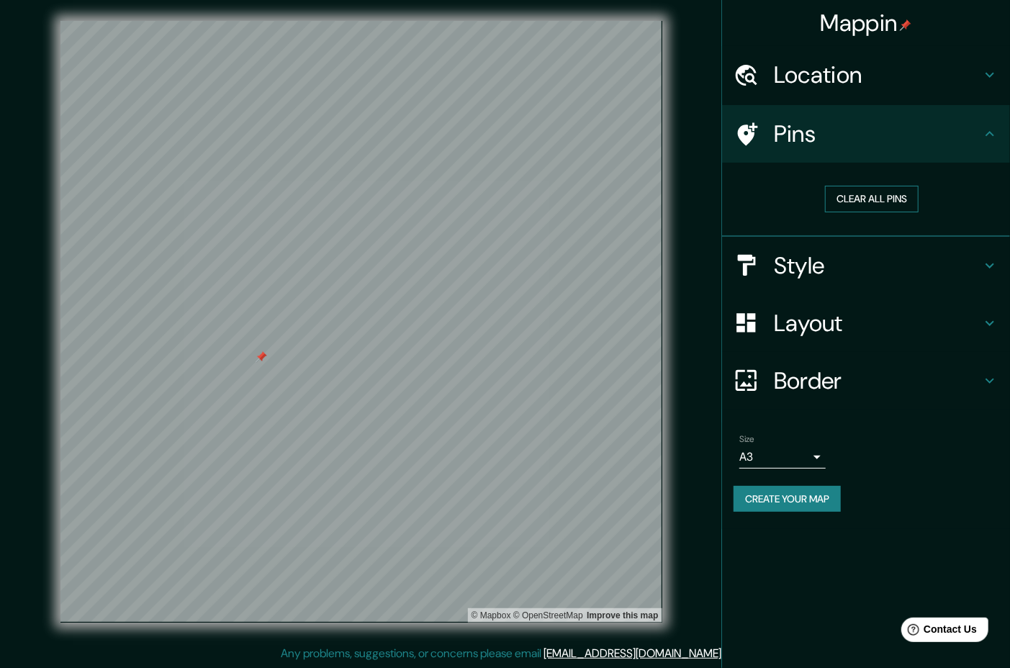
click at [907, 212] on button "Clear all pins" at bounding box center [872, 199] width 94 height 27
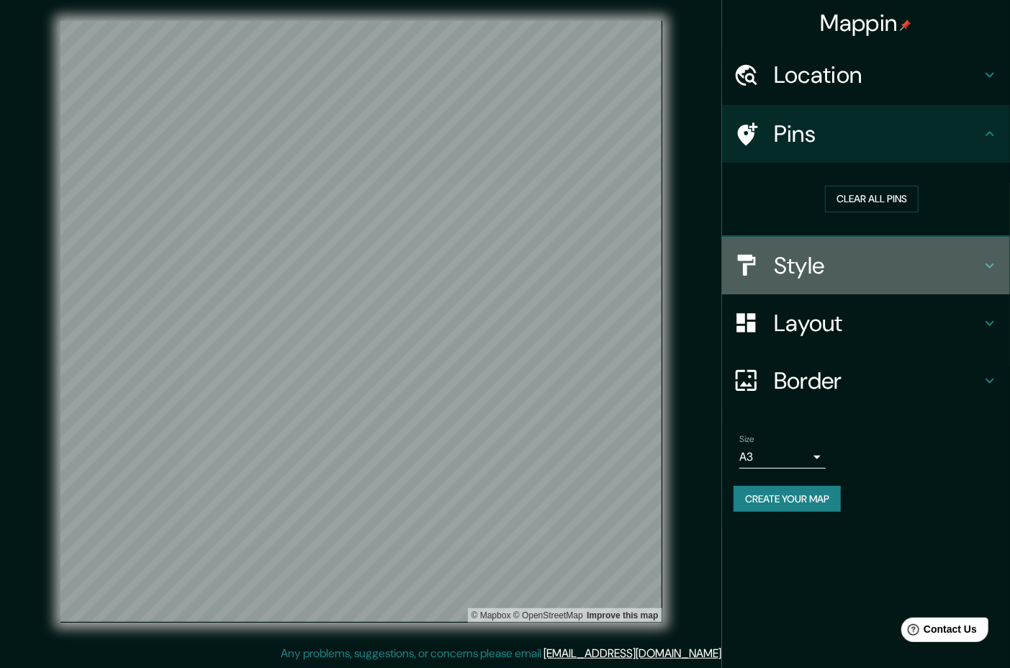
click at [974, 280] on h4 "Style" at bounding box center [877, 265] width 207 height 29
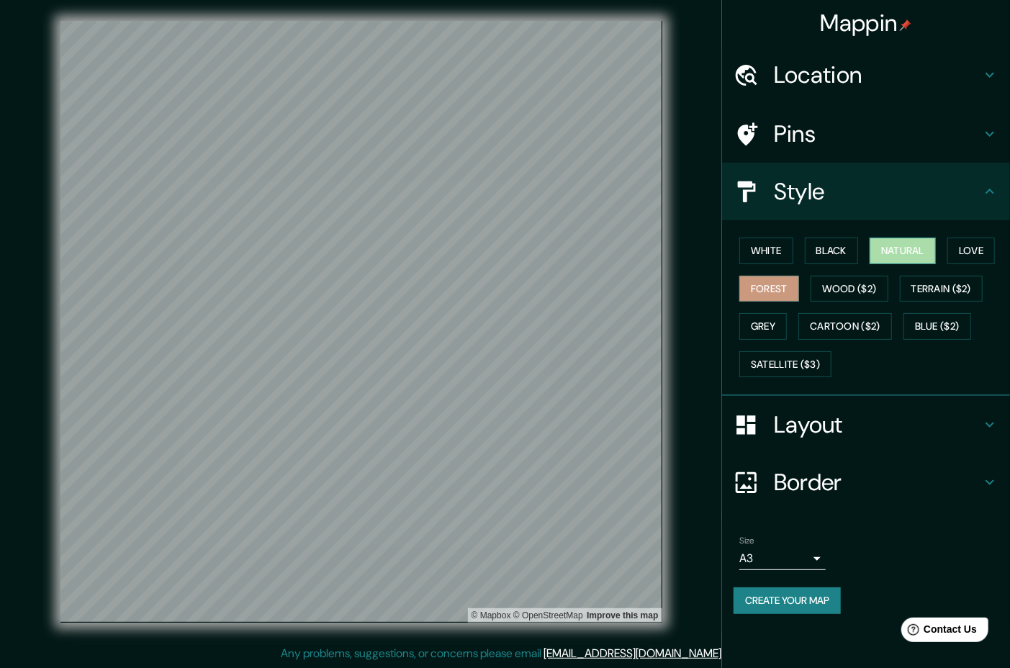
click at [919, 264] on button "Natural" at bounding box center [903, 251] width 66 height 27
click at [799, 302] on button "Forest" at bounding box center [770, 289] width 60 height 27
click at [821, 264] on button "Black" at bounding box center [832, 251] width 54 height 27
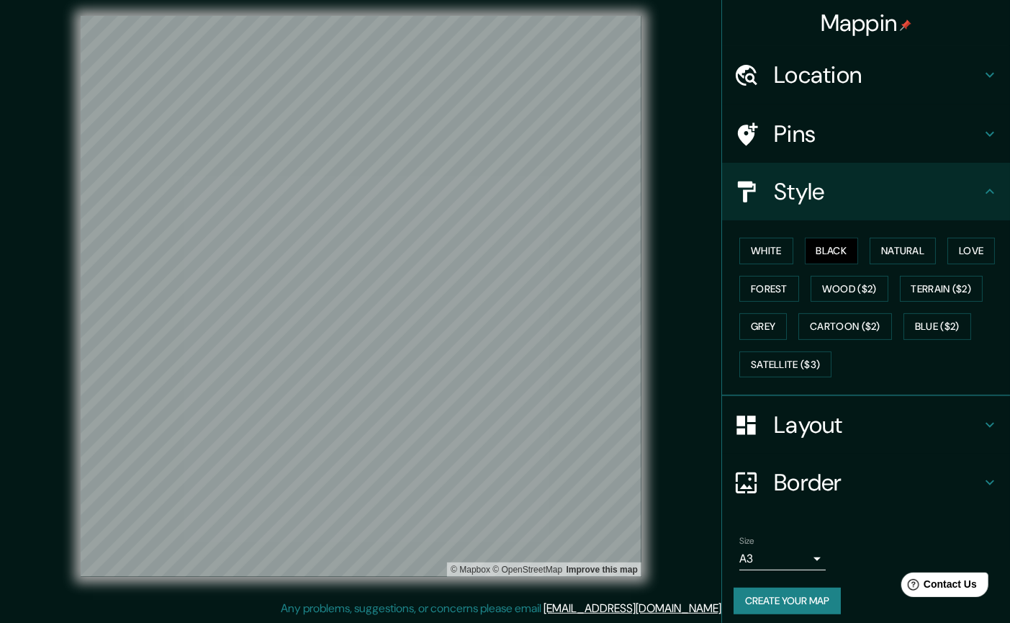
click at [371, 16] on div at bounding box center [361, 16] width 561 height 0
click at [408, 16] on div at bounding box center [361, 16] width 561 height 0
click at [982, 143] on icon at bounding box center [990, 133] width 17 height 17
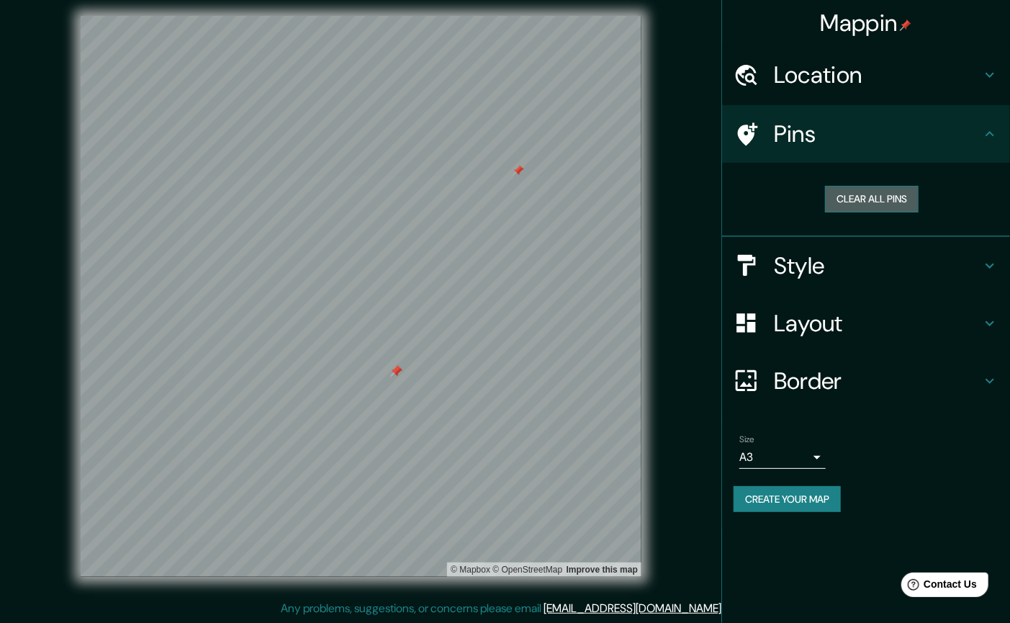
click at [874, 212] on button "Clear all pins" at bounding box center [872, 199] width 94 height 27
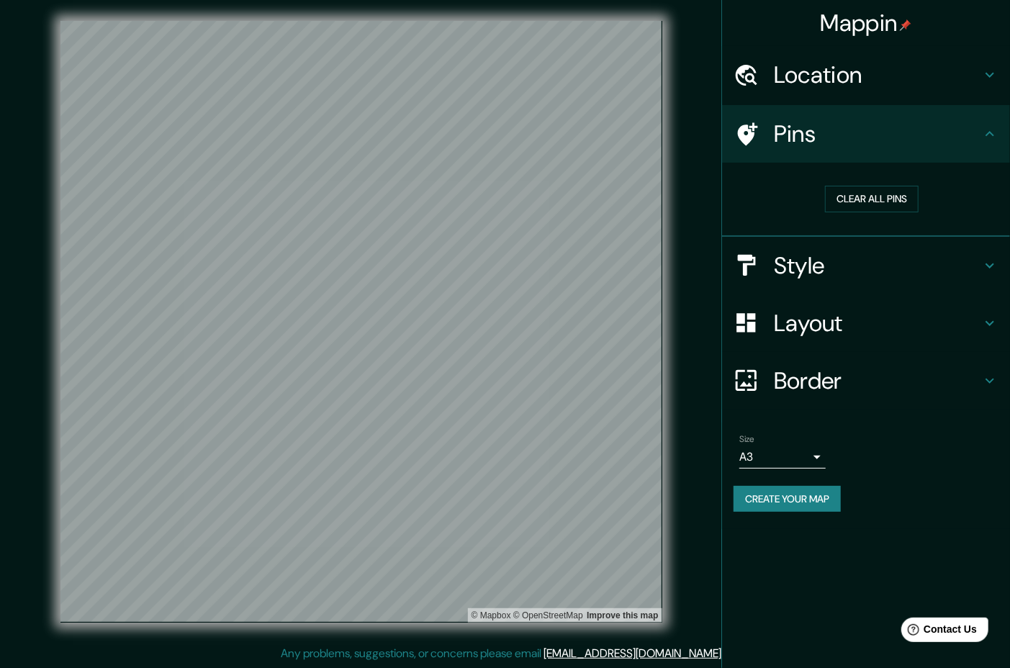
click at [869, 27] on h4 "Mappin" at bounding box center [866, 23] width 91 height 29
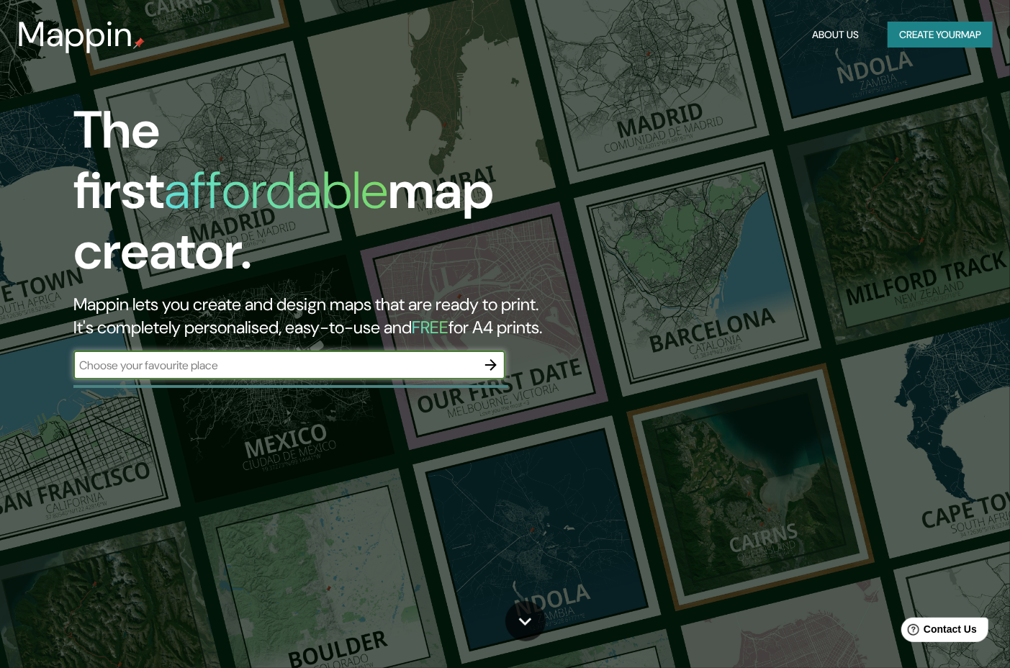
click at [114, 374] on input "text" at bounding box center [274, 365] width 403 height 17
type input "I-80 and [PERSON_NAME] Dr off ramp"
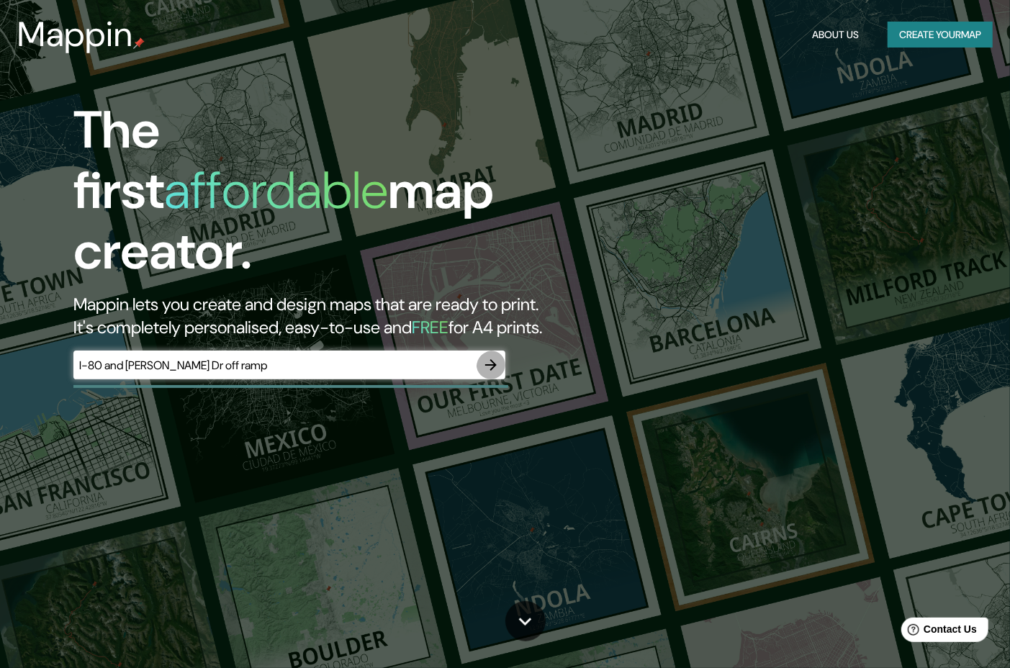
click at [494, 371] on icon "button" at bounding box center [491, 365] width 12 height 12
click at [926, 37] on button "Create your map" at bounding box center [940, 35] width 105 height 27
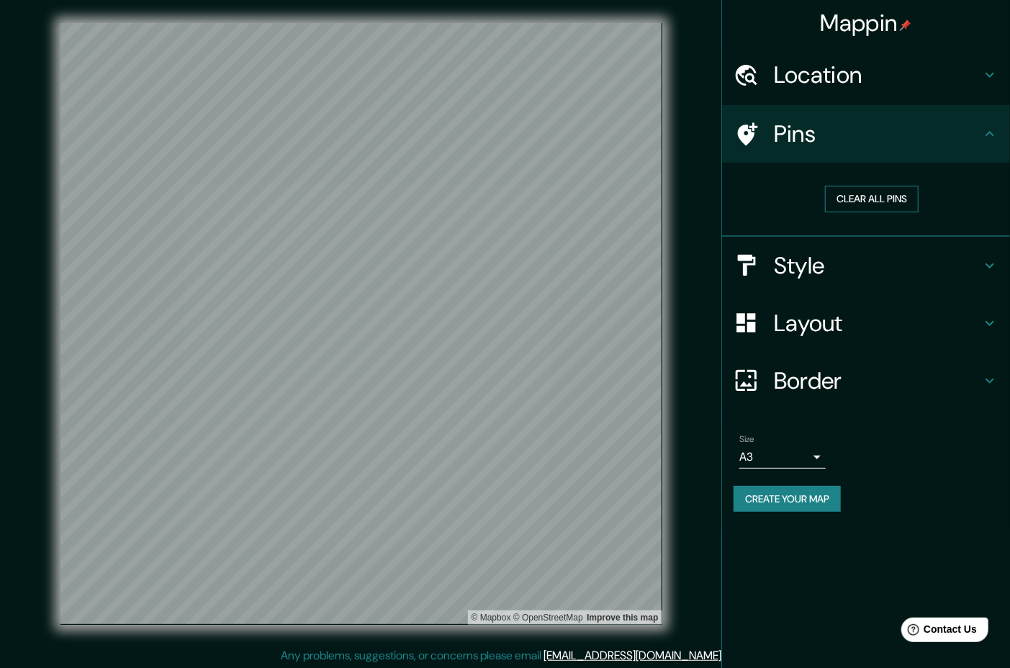
click at [858, 212] on button "Clear all pins" at bounding box center [872, 199] width 94 height 27
click at [823, 526] on body "Mappin Location Pins Clear all pins Style Layout Border Choose a border. Hint :…" at bounding box center [505, 334] width 1010 height 668
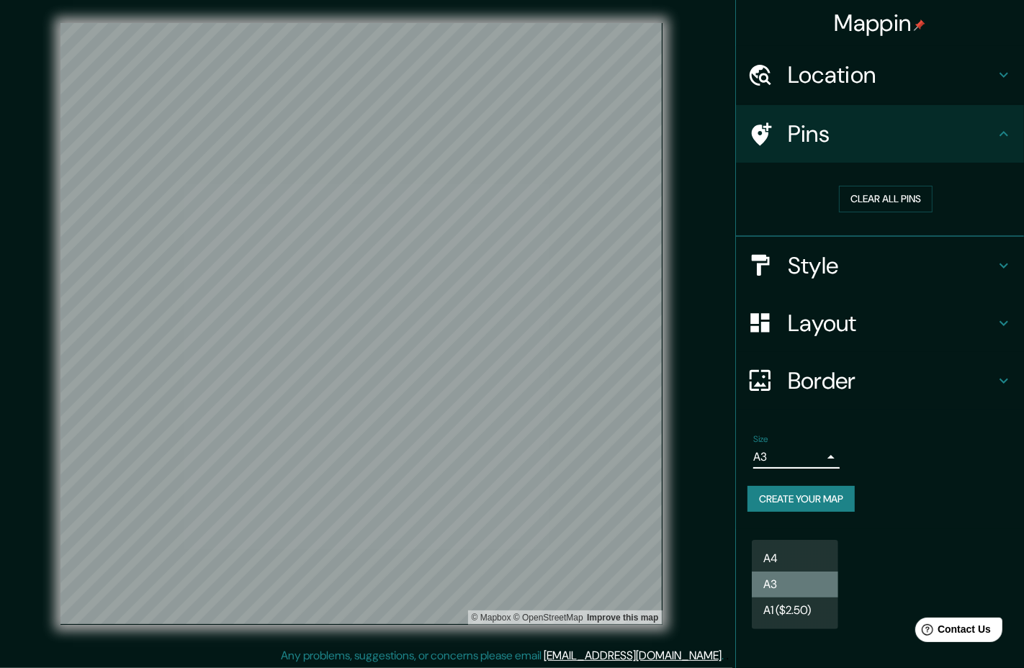
click at [784, 586] on li "A3" at bounding box center [795, 585] width 86 height 26
click at [825, 517] on body "Mappin Location Pins Clear all pins Style Layout Border Choose a border. Hint :…" at bounding box center [512, 334] width 1024 height 668
click at [784, 558] on li "A4" at bounding box center [795, 559] width 86 height 26
click at [812, 519] on body "Mappin Location Pins Clear all pins Style Layout Border Choose a border. Hint :…" at bounding box center [512, 334] width 1024 height 668
click at [773, 585] on li "A3" at bounding box center [795, 585] width 86 height 26
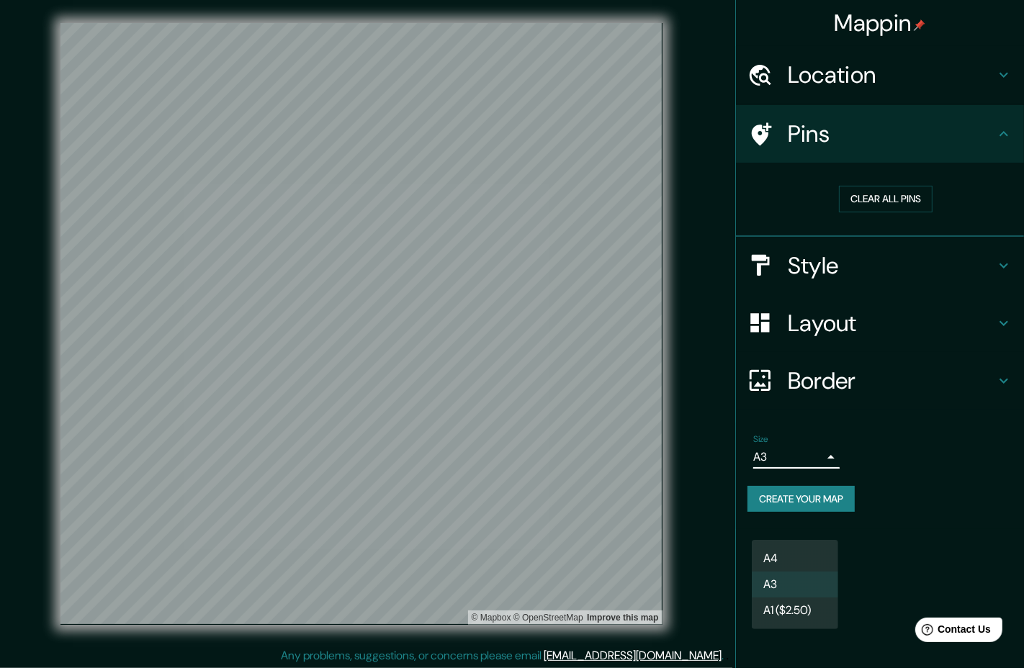
click at [815, 529] on body "Mappin Location Pins Clear all pins Style Layout Border Choose a border. Hint :…" at bounding box center [512, 334] width 1024 height 668
click at [774, 622] on li "A1 ($2.50)" at bounding box center [795, 611] width 86 height 26
click at [811, 529] on body "Mappin Location Pins Clear all pins Style Layout Border Choose a border. Hint :…" at bounding box center [512, 334] width 1024 height 668
click at [765, 567] on li "A4" at bounding box center [795, 559] width 86 height 26
type input "single"
